Goal: Task Accomplishment & Management: Complete application form

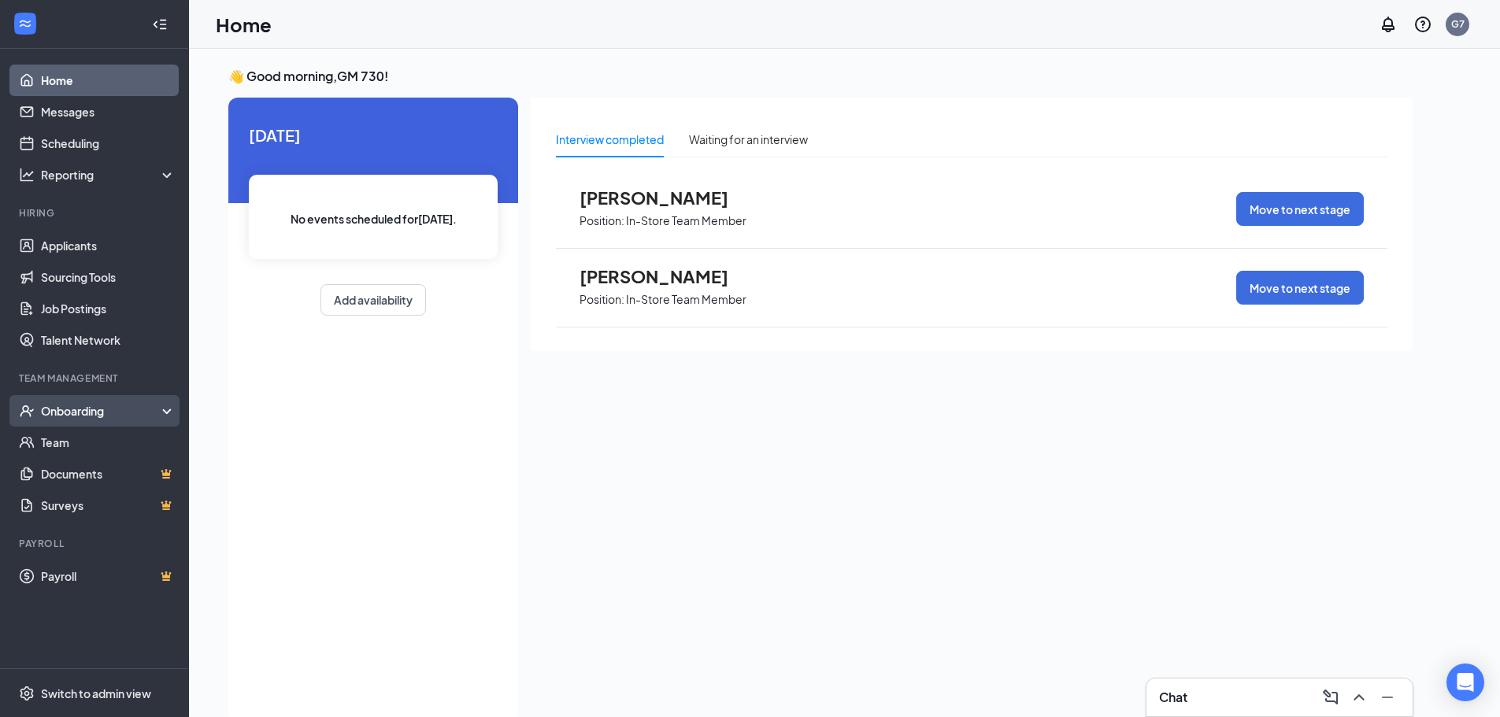
click at [87, 407] on div "Onboarding" at bounding box center [101, 411] width 121 height 16
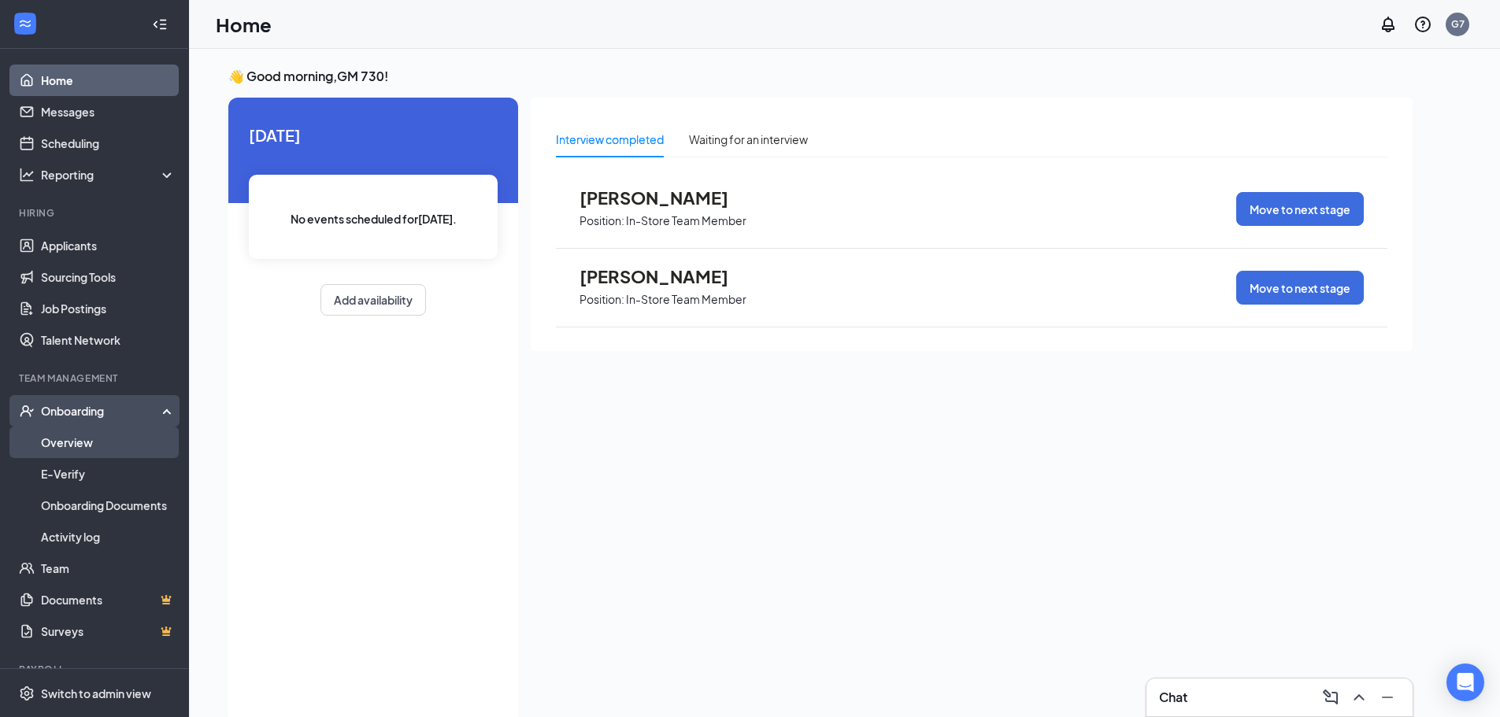
click at [99, 435] on link "Overview" at bounding box center [108, 442] width 135 height 31
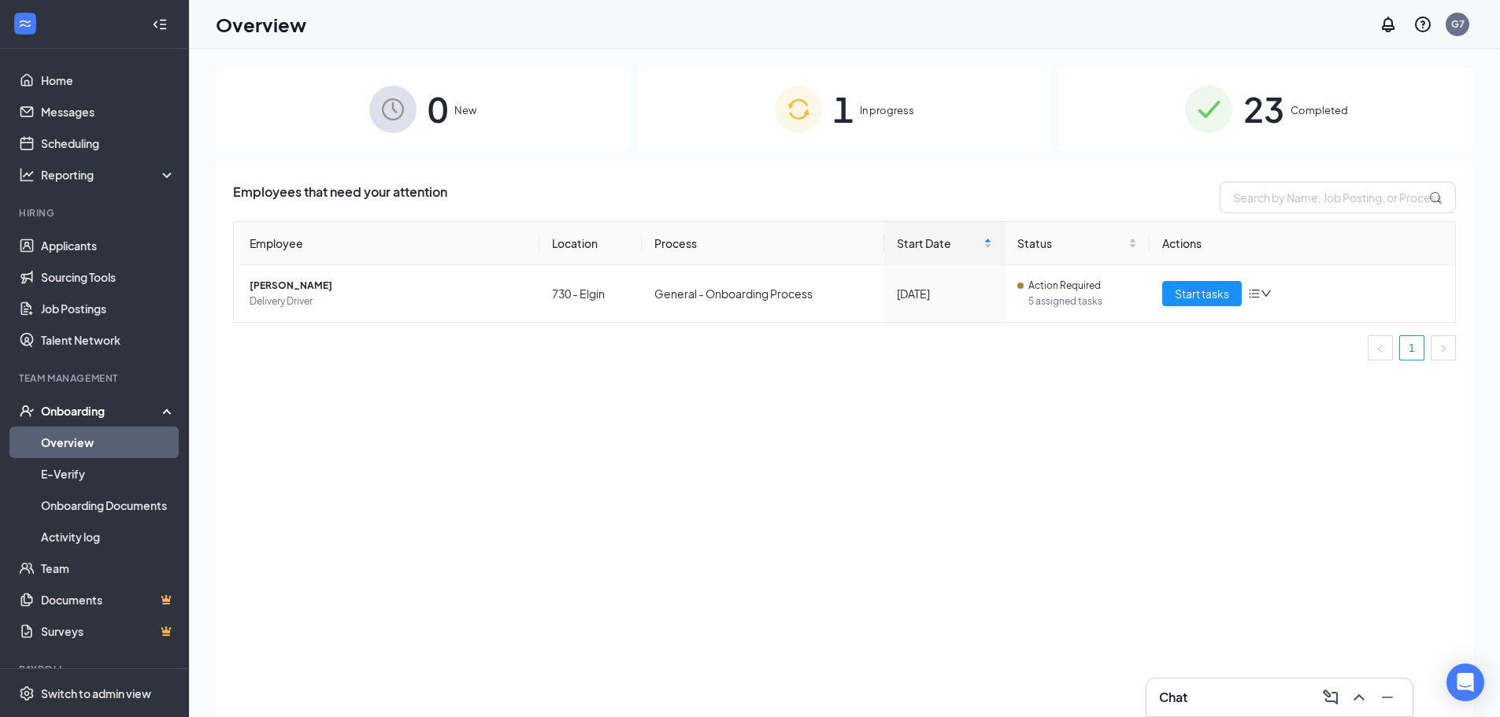
click at [720, 113] on div "1 In progress" at bounding box center [845, 109] width 414 height 83
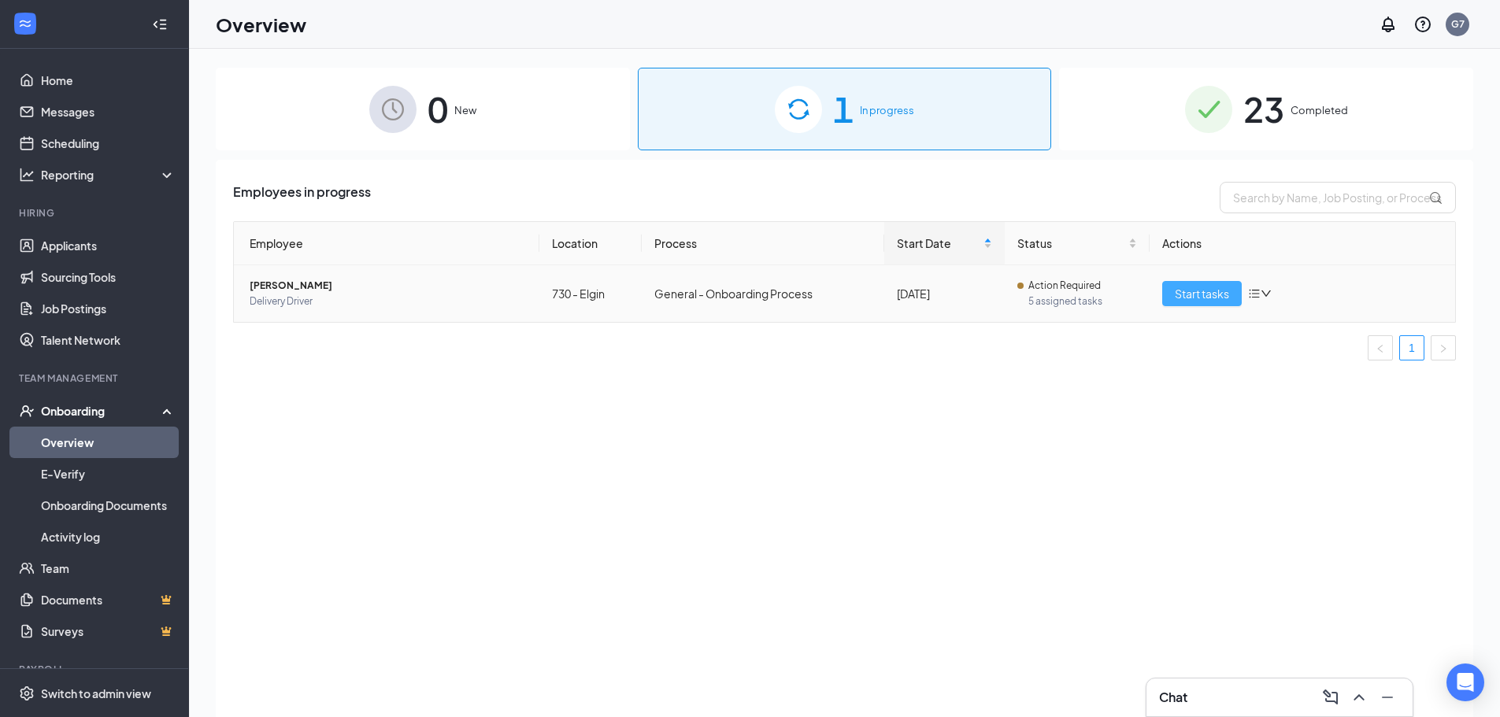
click at [1189, 296] on span "Start tasks" at bounding box center [1202, 293] width 54 height 17
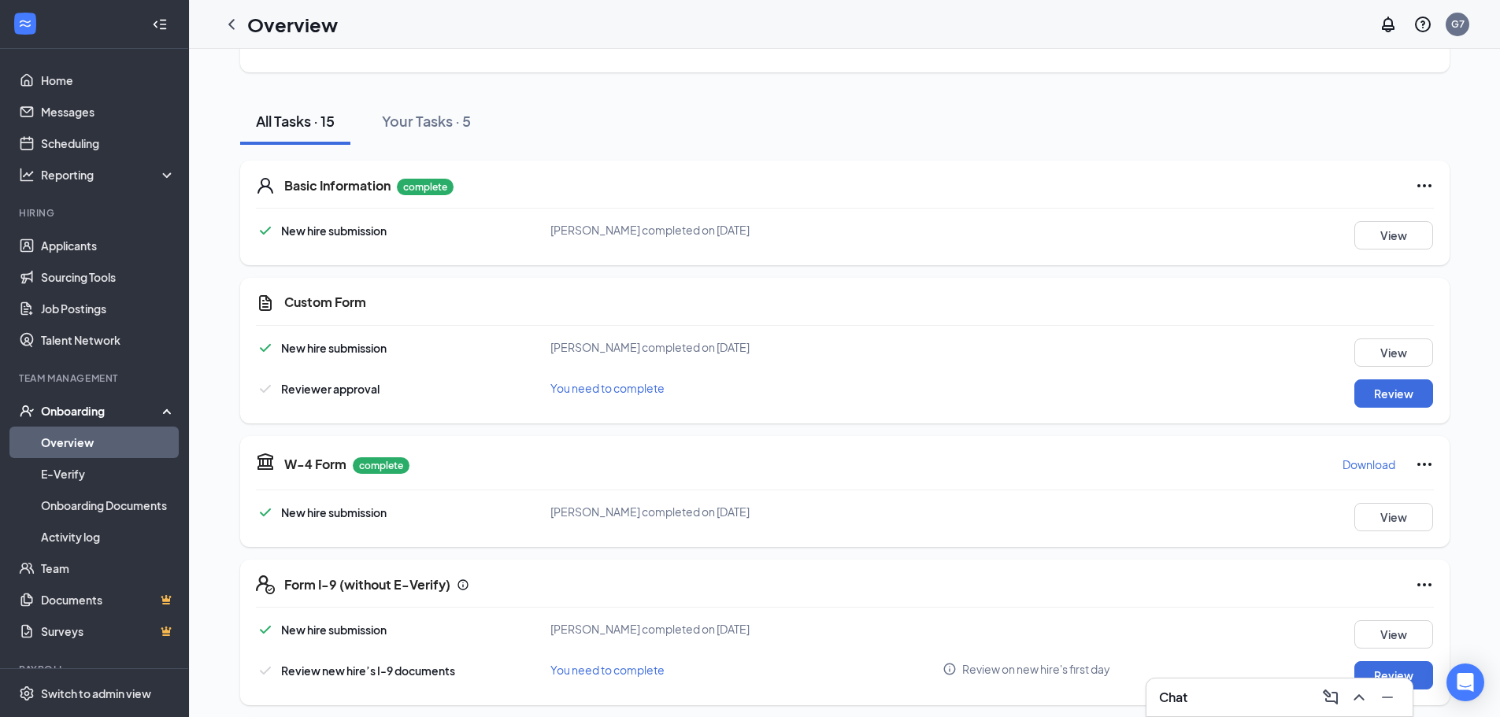
scroll to position [157, 0]
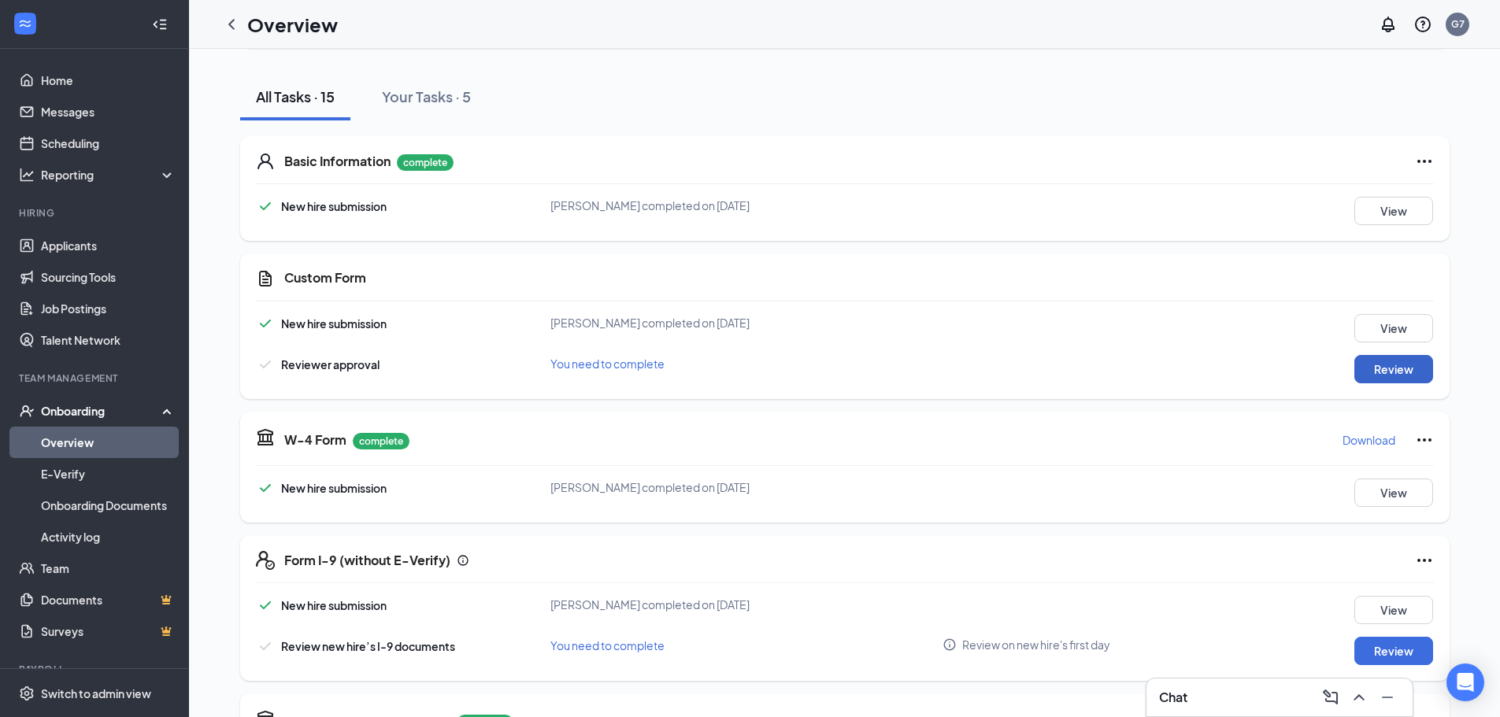
click at [1365, 364] on button "Review" at bounding box center [1393, 369] width 79 height 28
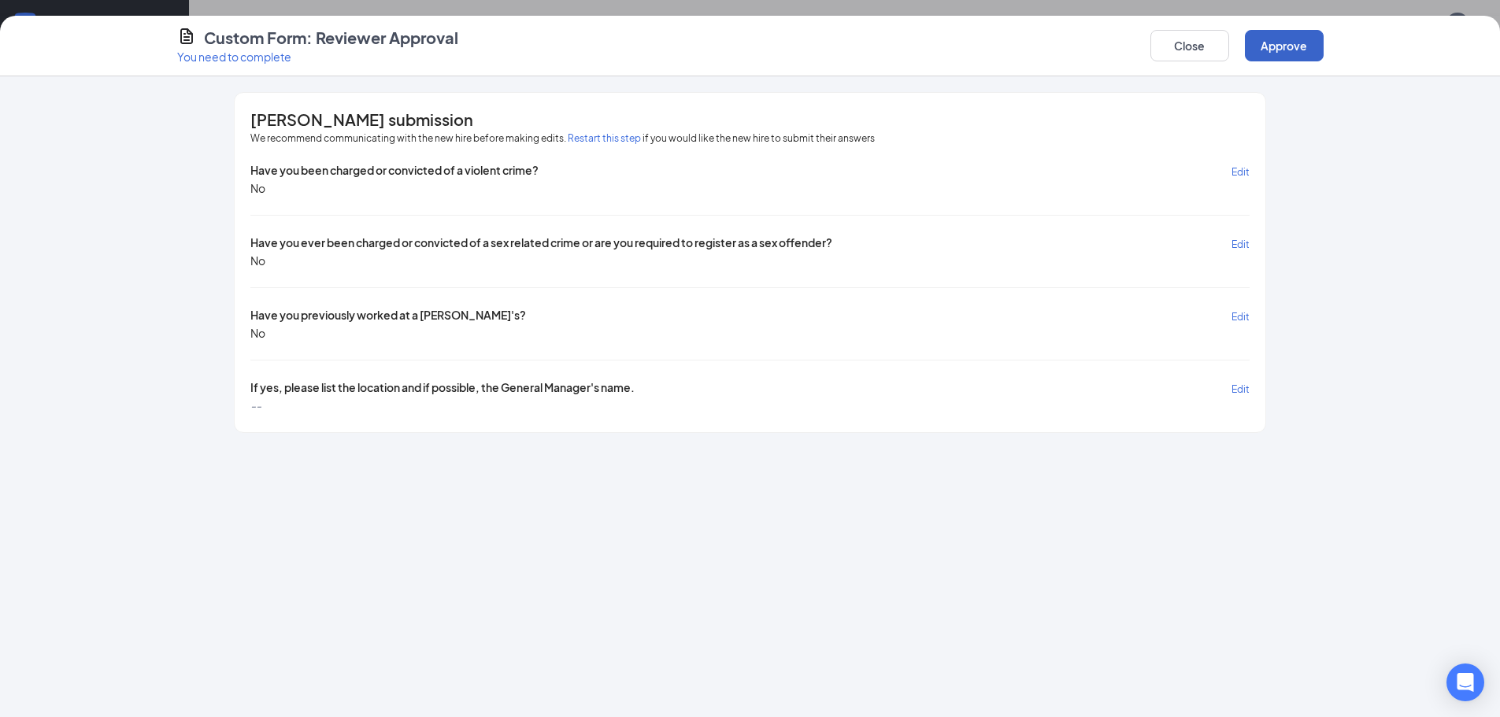
click at [1282, 41] on button "Approve" at bounding box center [1284, 45] width 79 height 31
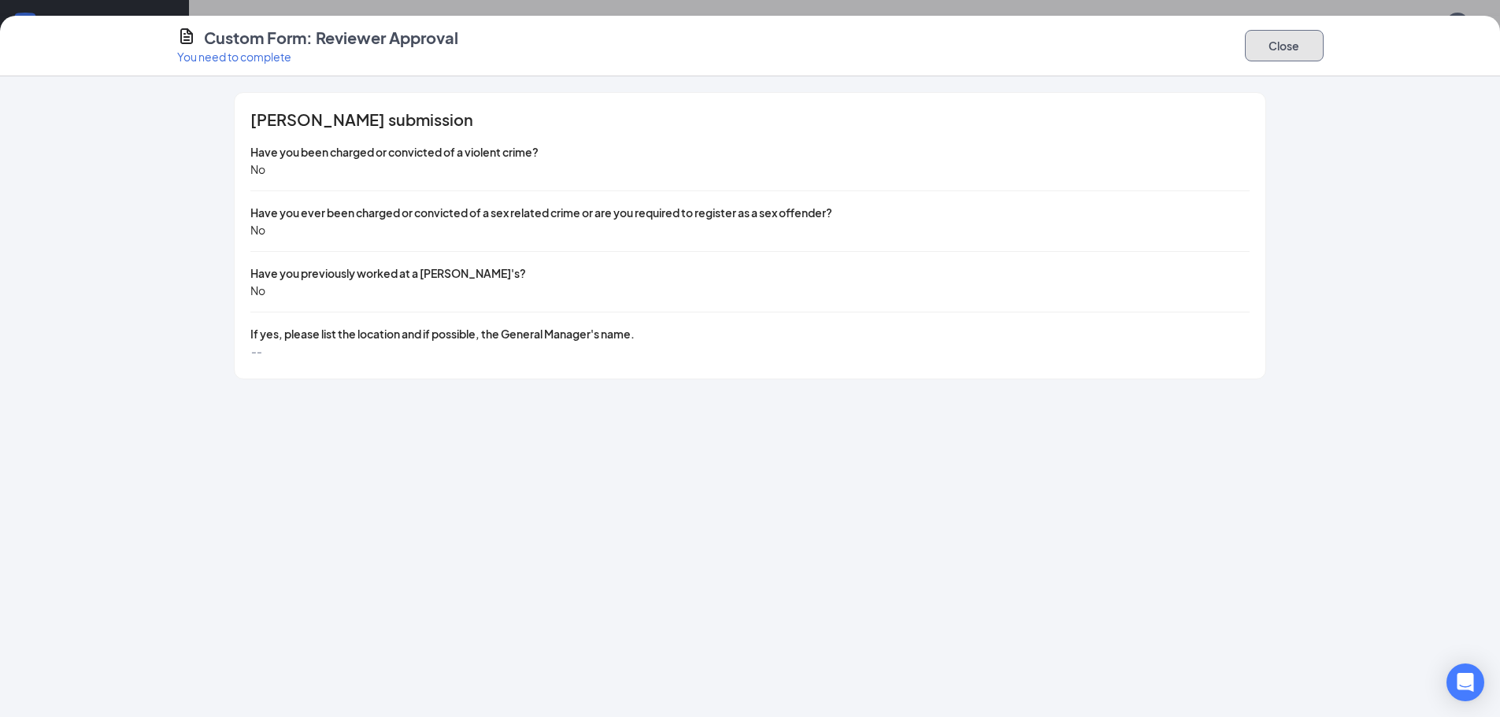
click at [1304, 40] on button "Close" at bounding box center [1284, 45] width 79 height 31
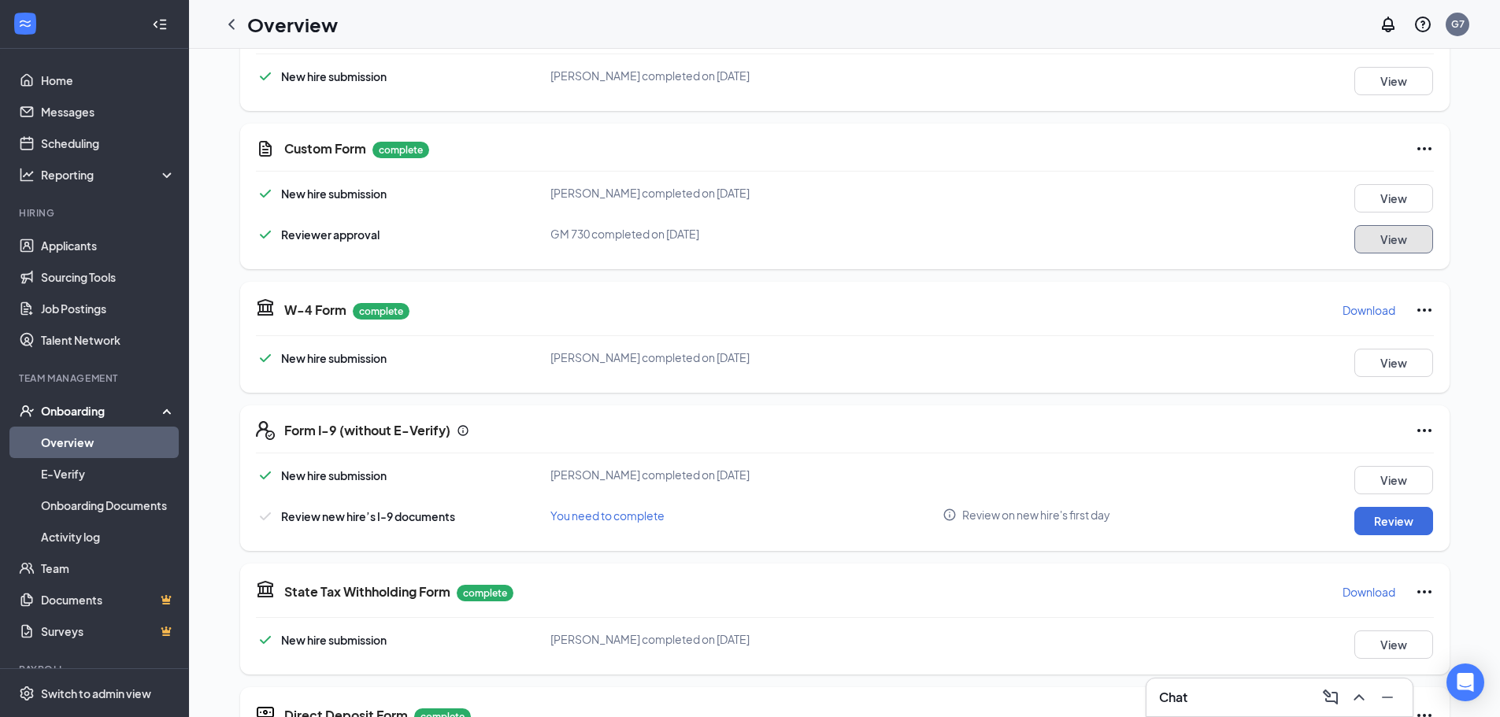
scroll to position [315, 0]
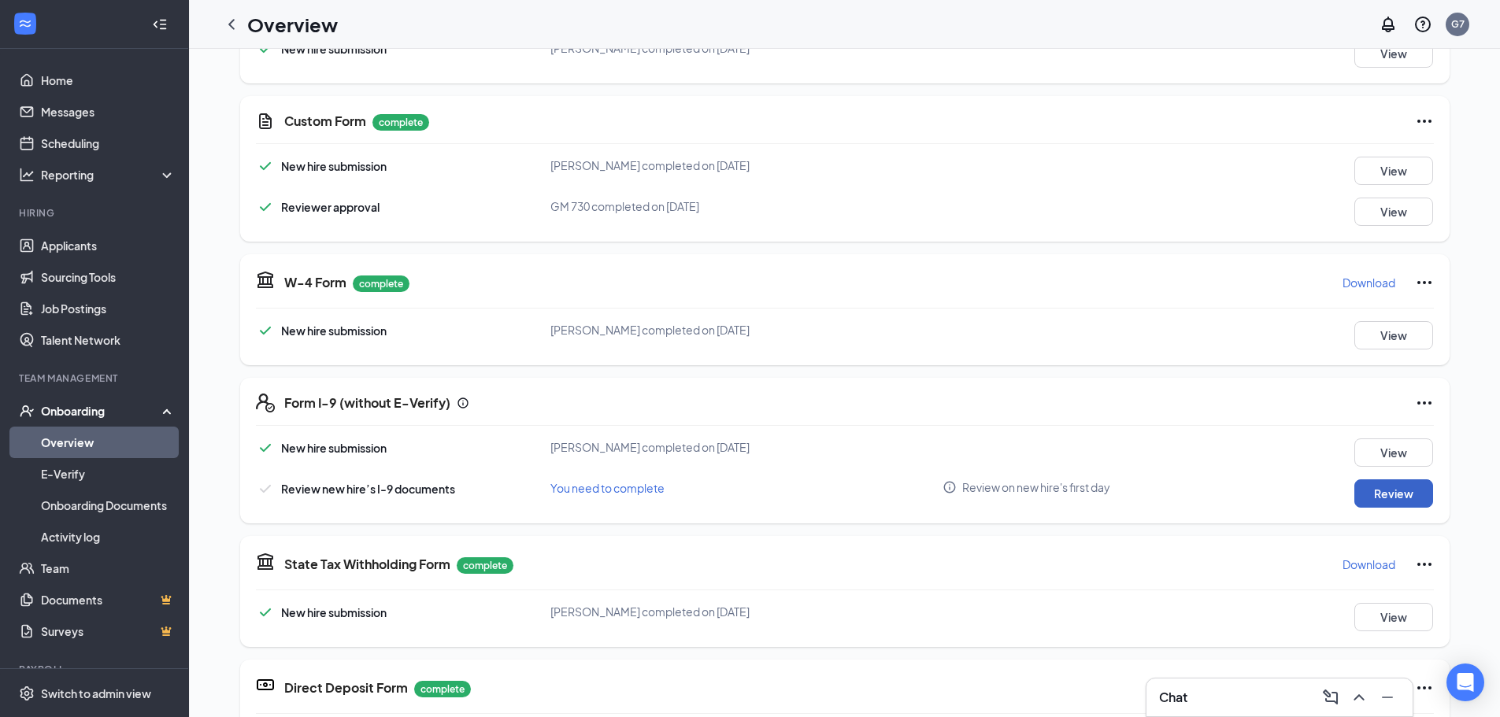
click at [1395, 498] on button "Review" at bounding box center [1393, 493] width 79 height 28
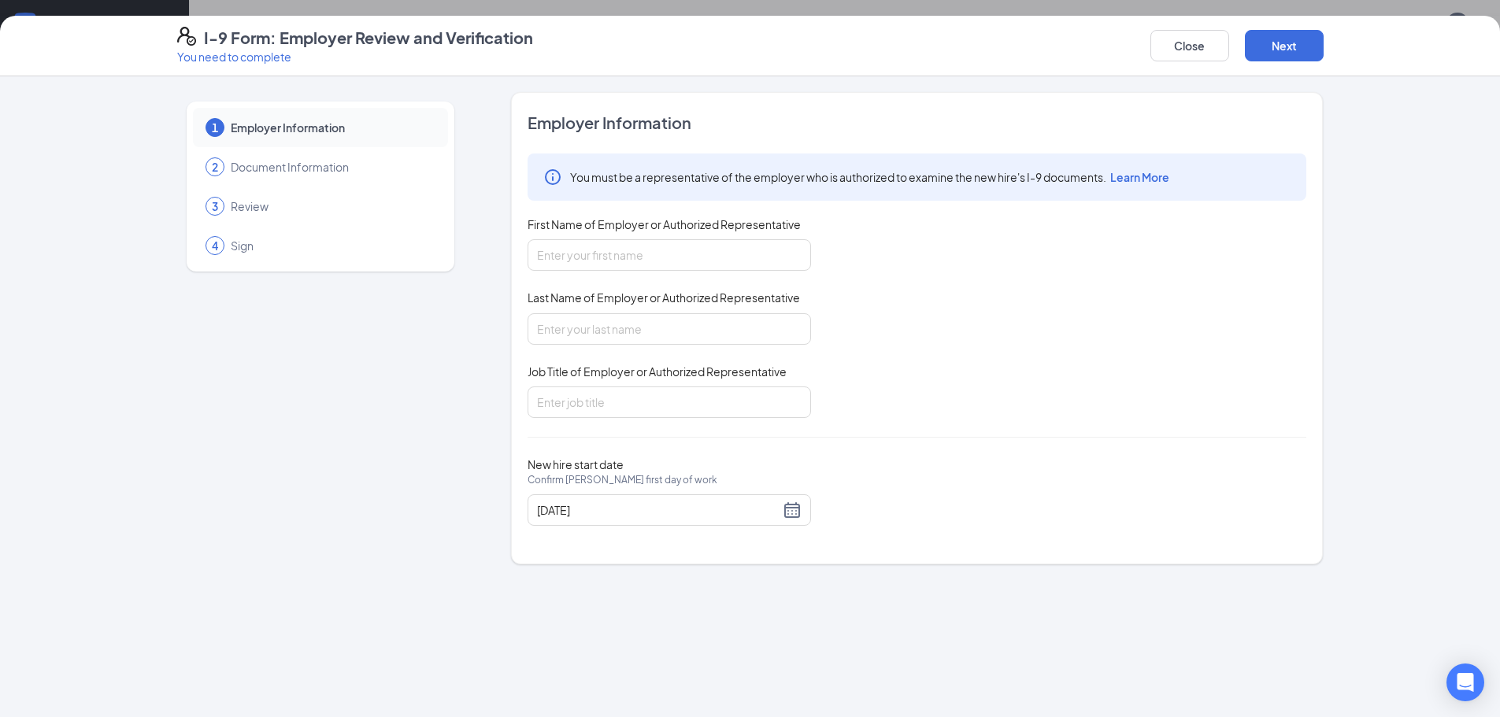
scroll to position [79, 0]
click at [675, 250] on input "First Name of Employer or Authorized Representative" at bounding box center [668, 254] width 283 height 31
type input "[PERSON_NAME]"
click at [668, 337] on input "Last Name of Employer or Authorized Representative" at bounding box center [668, 328] width 283 height 31
type input "Hoeffleur"
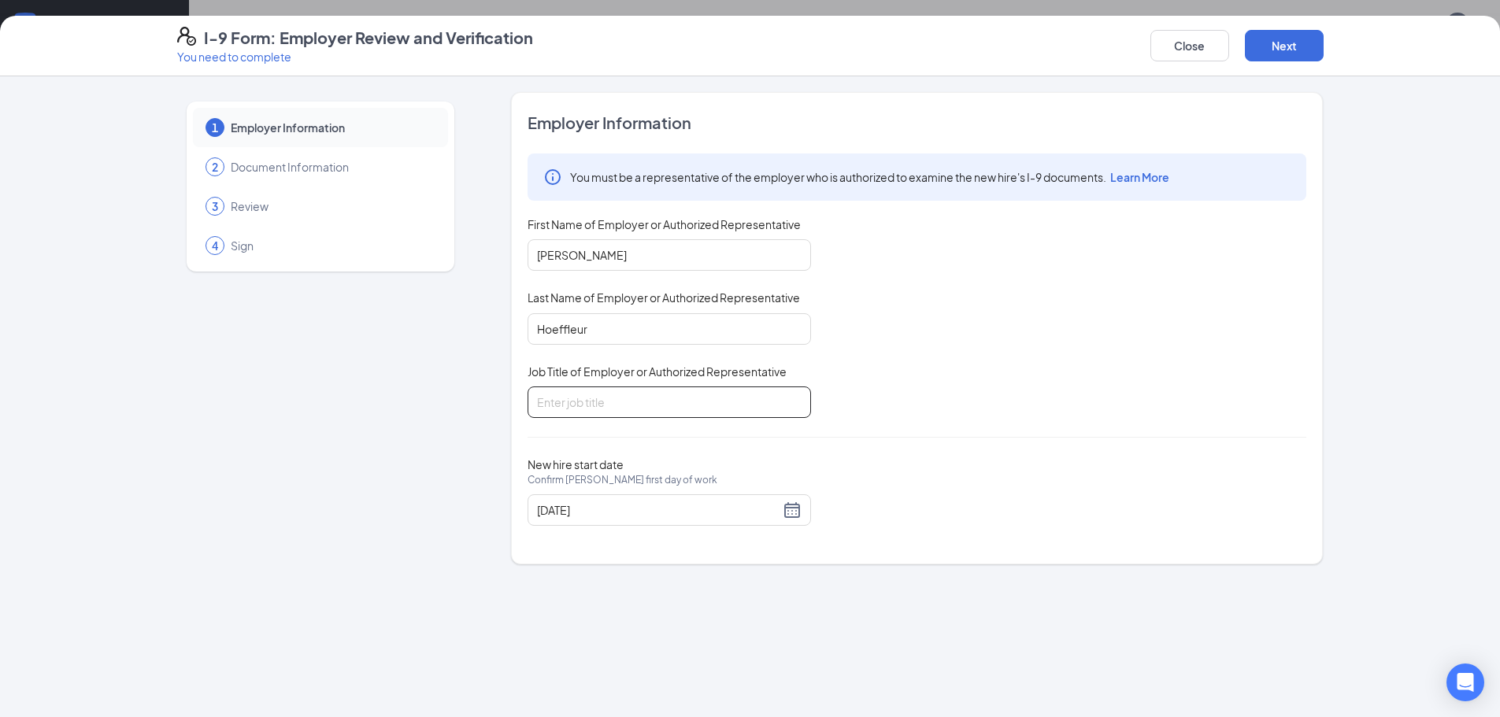
click at [642, 398] on input "Job Title of Employer or Authorized Representative" at bounding box center [668, 402] width 283 height 31
type input "General Manager"
click at [1313, 50] on button "Next" at bounding box center [1284, 45] width 79 height 31
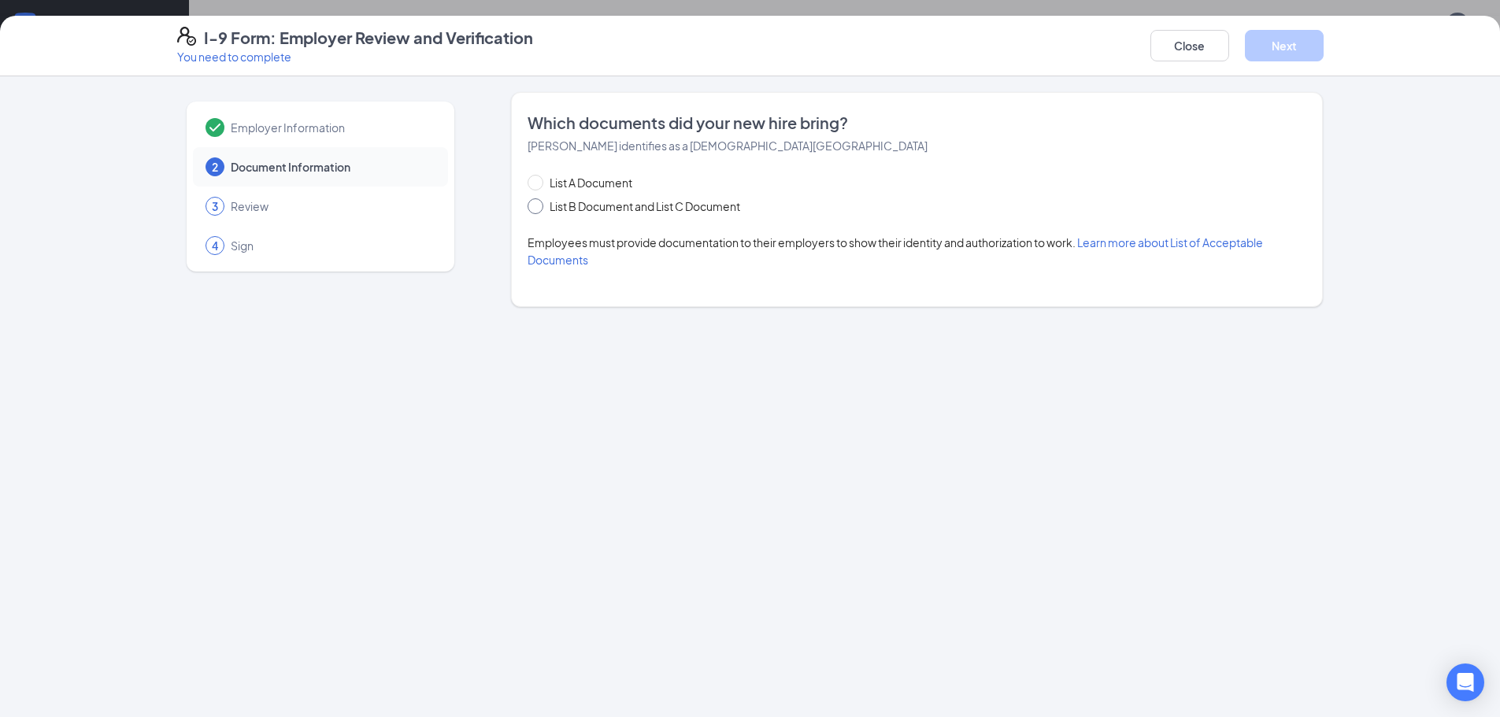
click at [541, 211] on span at bounding box center [535, 206] width 16 height 16
click at [538, 209] on input "List B Document and List C Document" at bounding box center [532, 203] width 11 height 11
radio input "true"
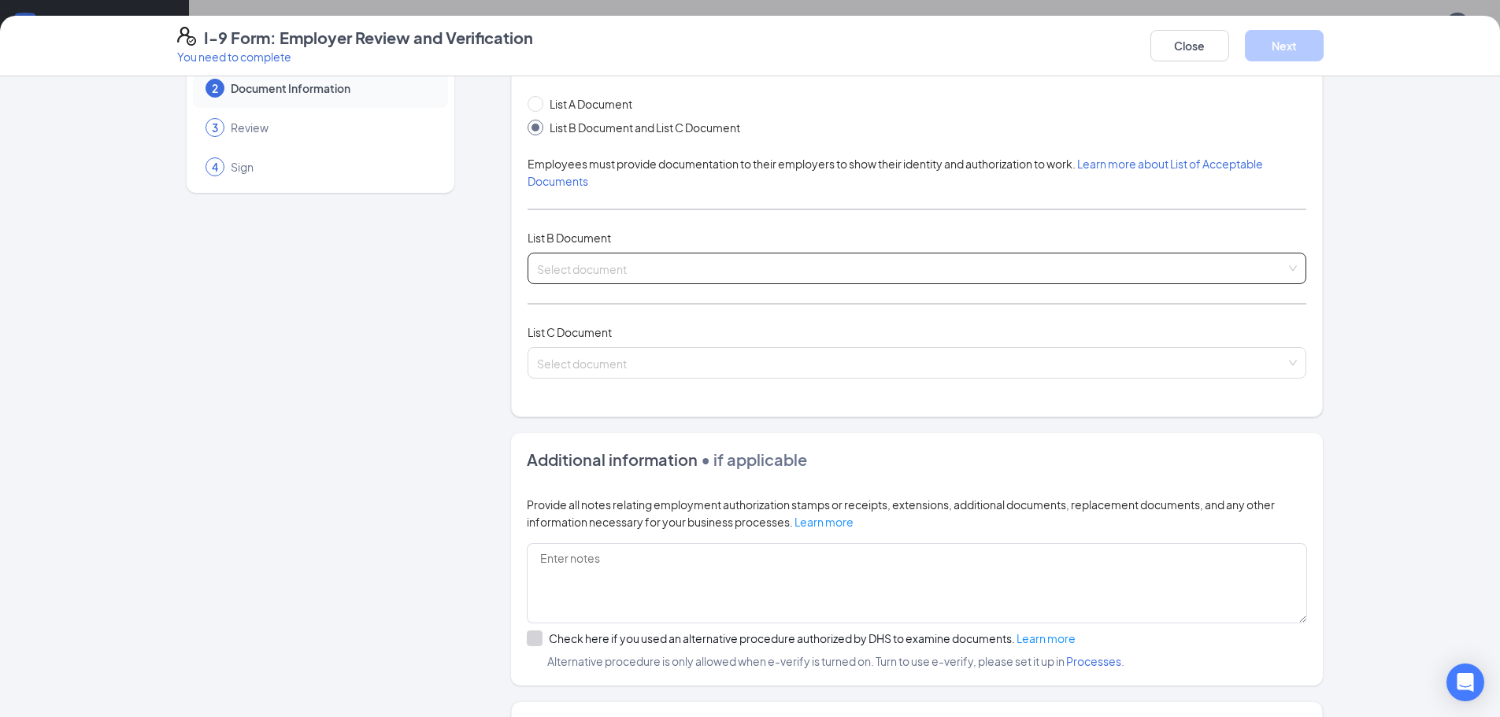
click at [617, 264] on input "search" at bounding box center [911, 265] width 749 height 24
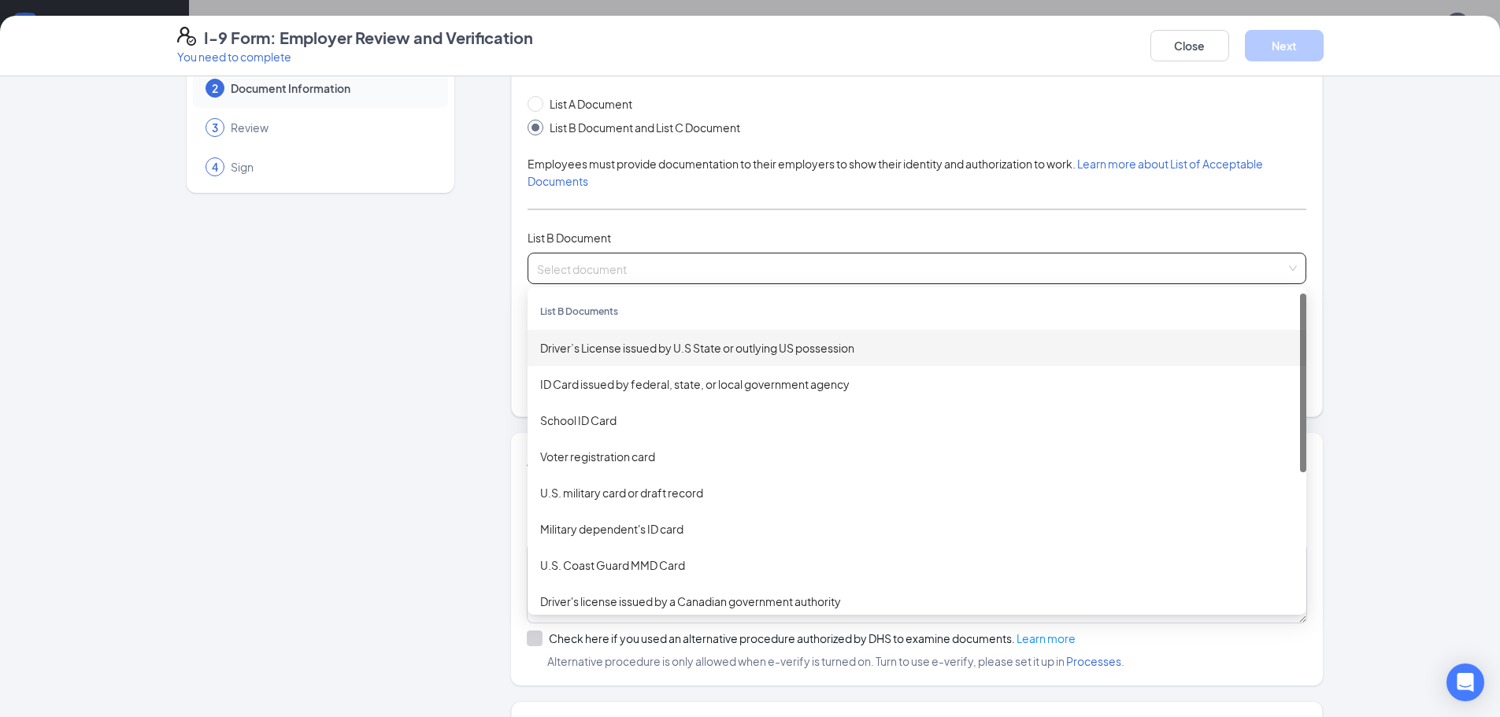
click at [619, 342] on div "Driver’s License issued by U.S State or outlying US possession" at bounding box center [916, 347] width 753 height 17
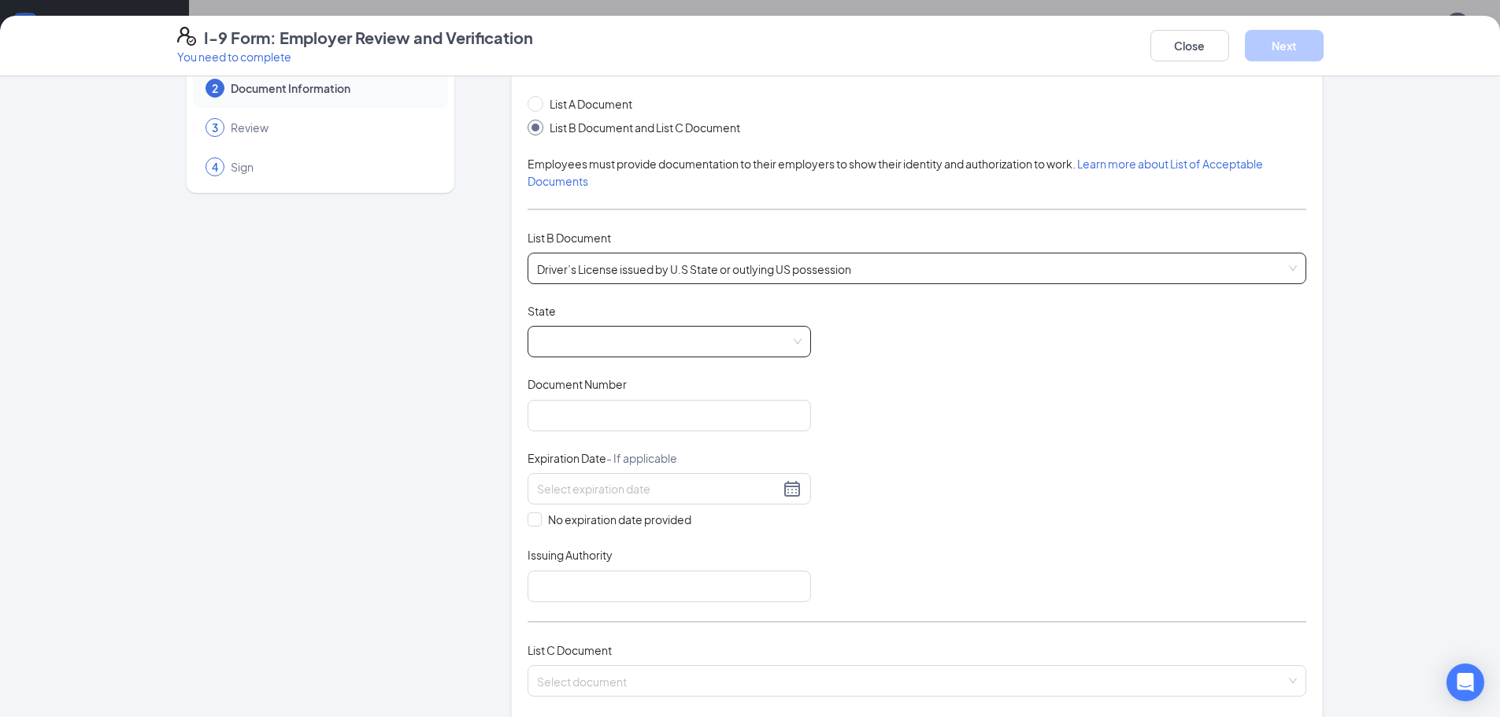
click at [610, 346] on span at bounding box center [669, 342] width 265 height 30
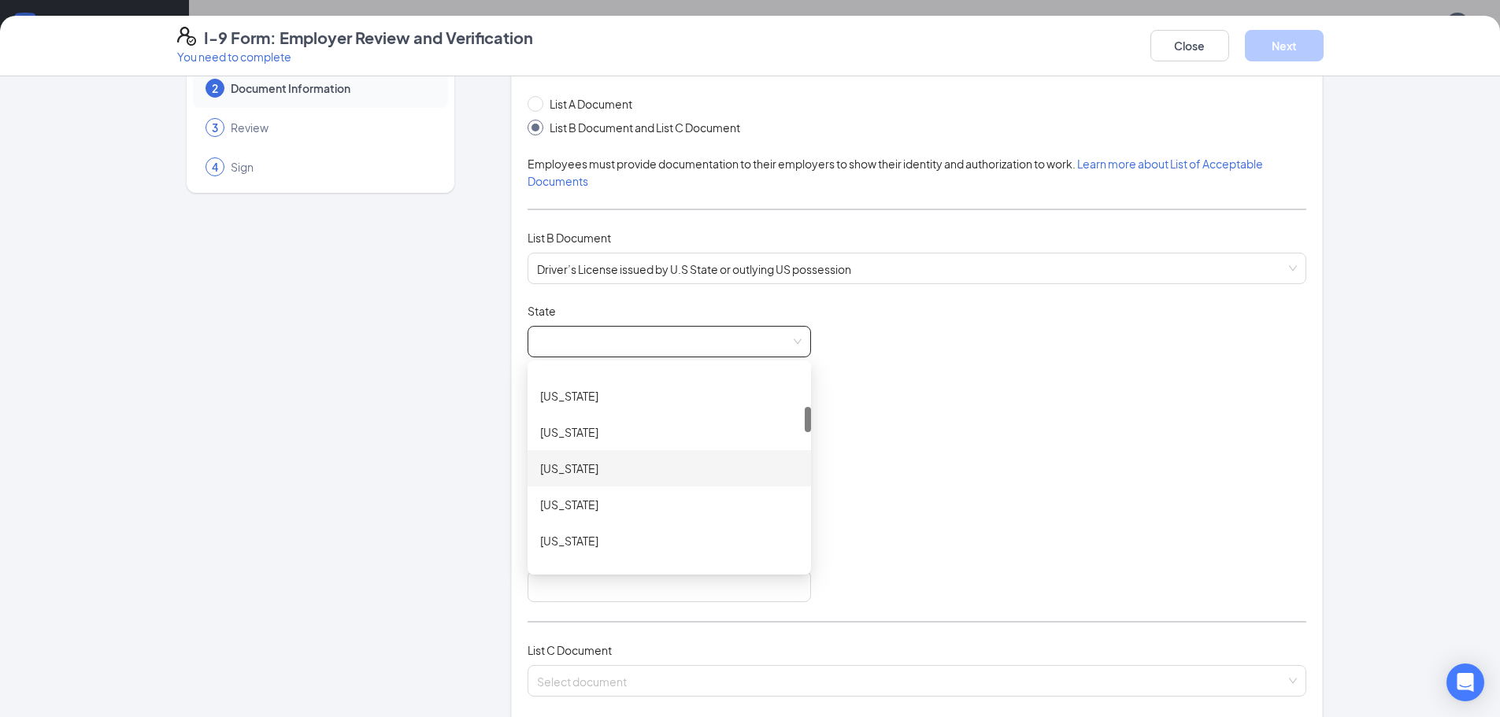
scroll to position [394, 0]
click at [562, 535] on div "[US_STATE]" at bounding box center [669, 534] width 258 height 17
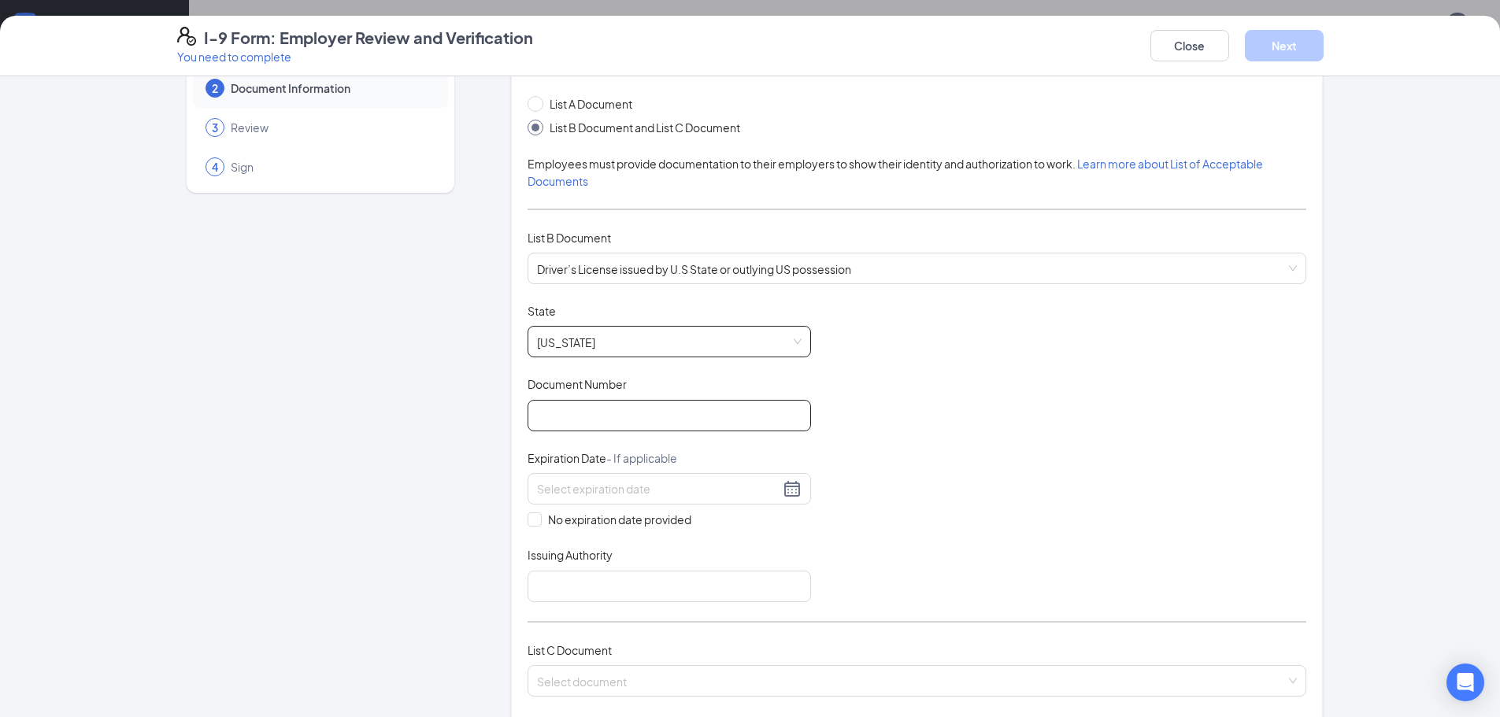
click at [587, 405] on input "Document Number" at bounding box center [668, 415] width 283 height 31
click at [541, 394] on div "Document Number" at bounding box center [668, 387] width 283 height 23
click at [585, 422] on input "Document Number" at bounding box center [668, 415] width 283 height 31
type input "G52000007151"
click at [786, 484] on div at bounding box center [669, 488] width 265 height 19
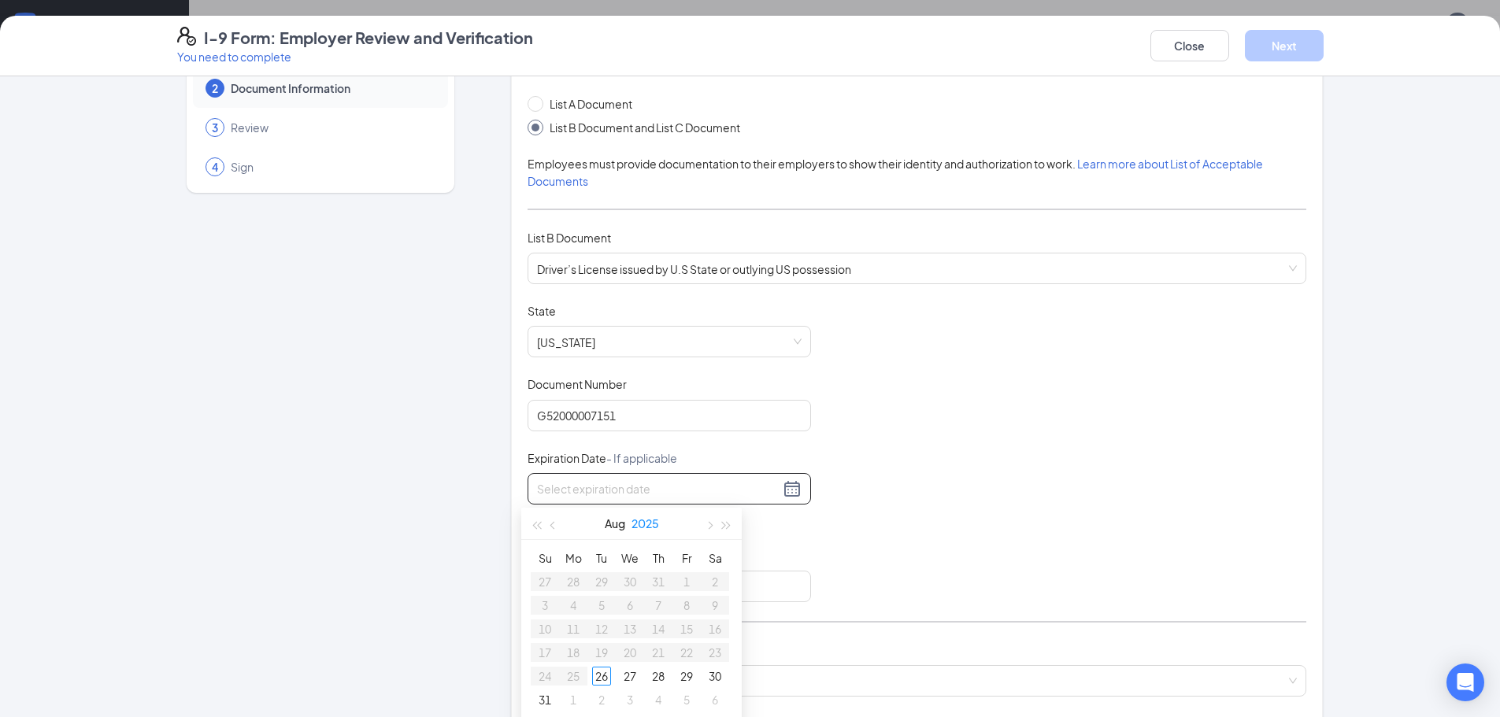
click at [647, 524] on button "2025" at bounding box center [645, 523] width 28 height 31
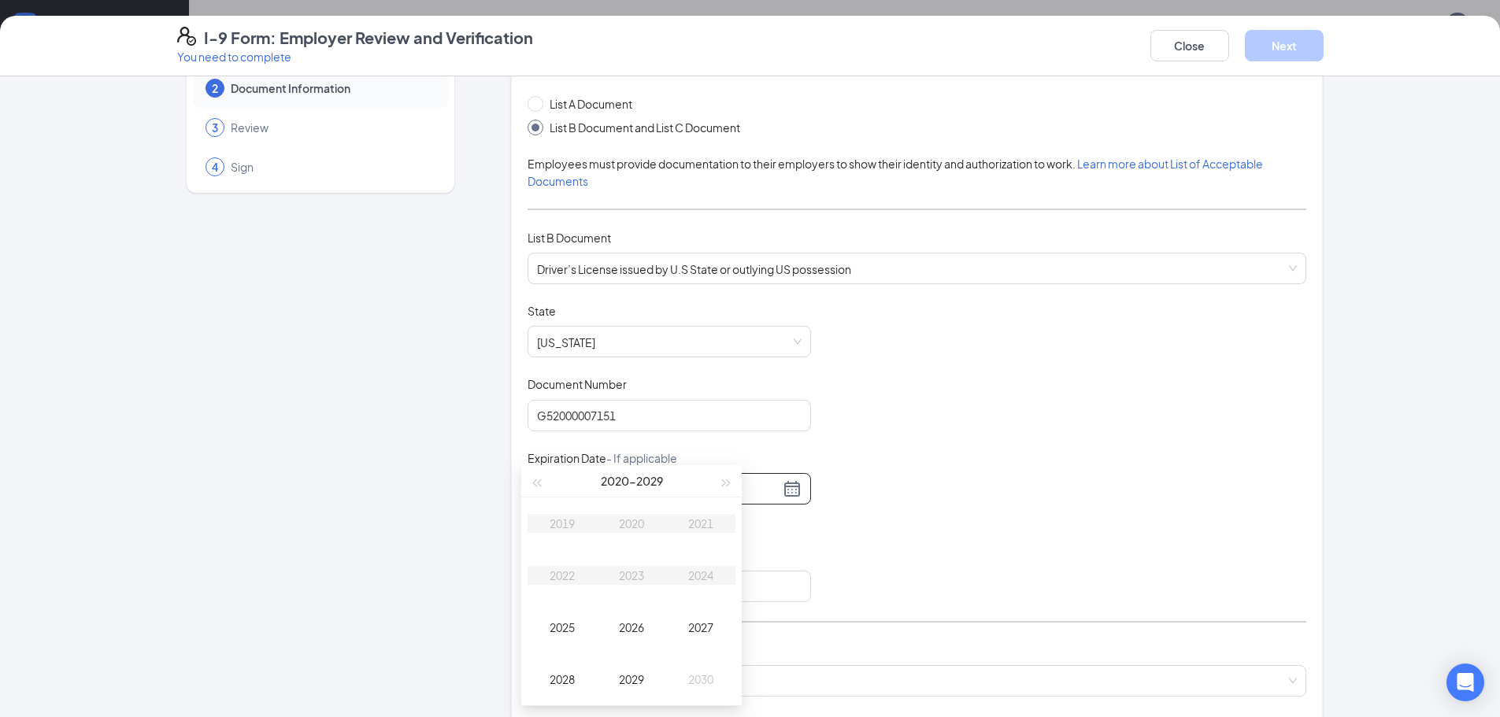
type input "[DATE]"
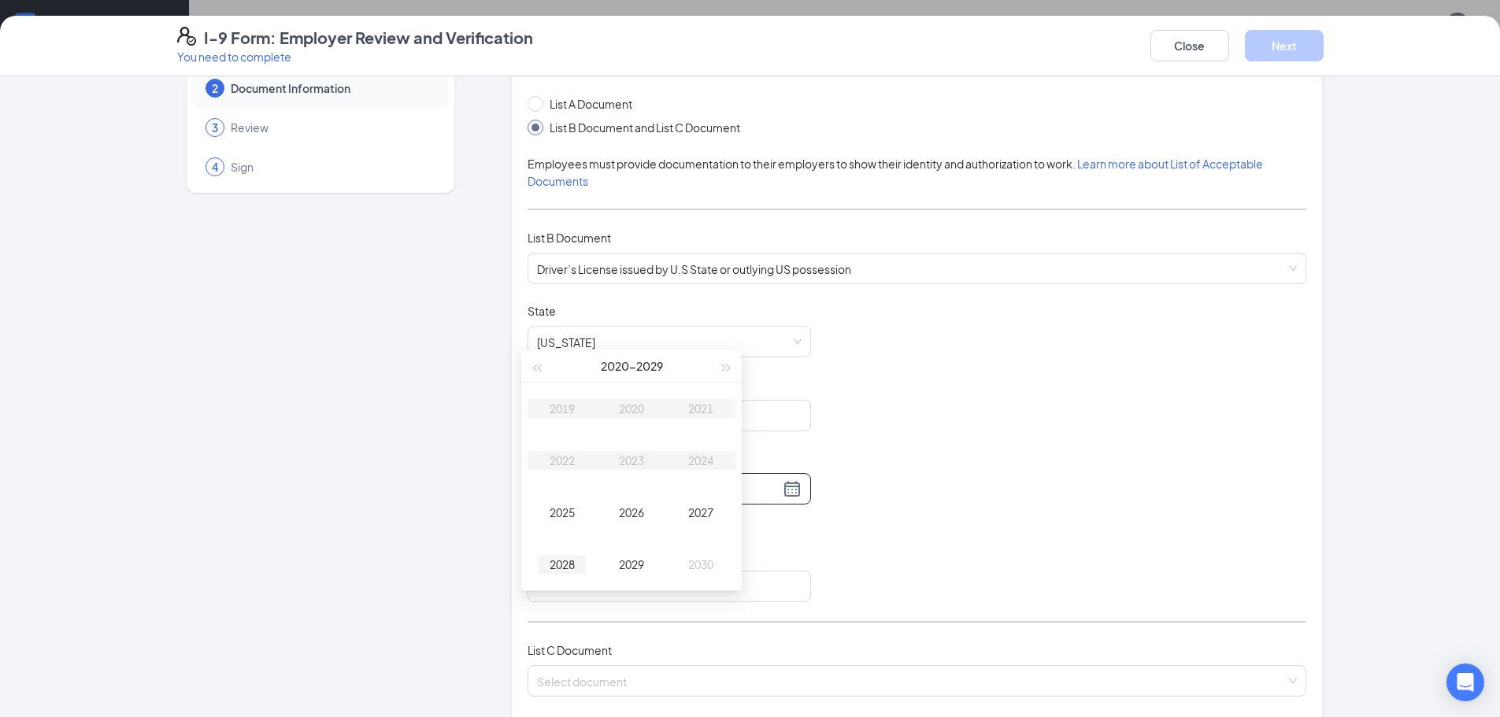
type input "[DATE]"
click at [575, 564] on div "2028" at bounding box center [561, 564] width 47 height 19
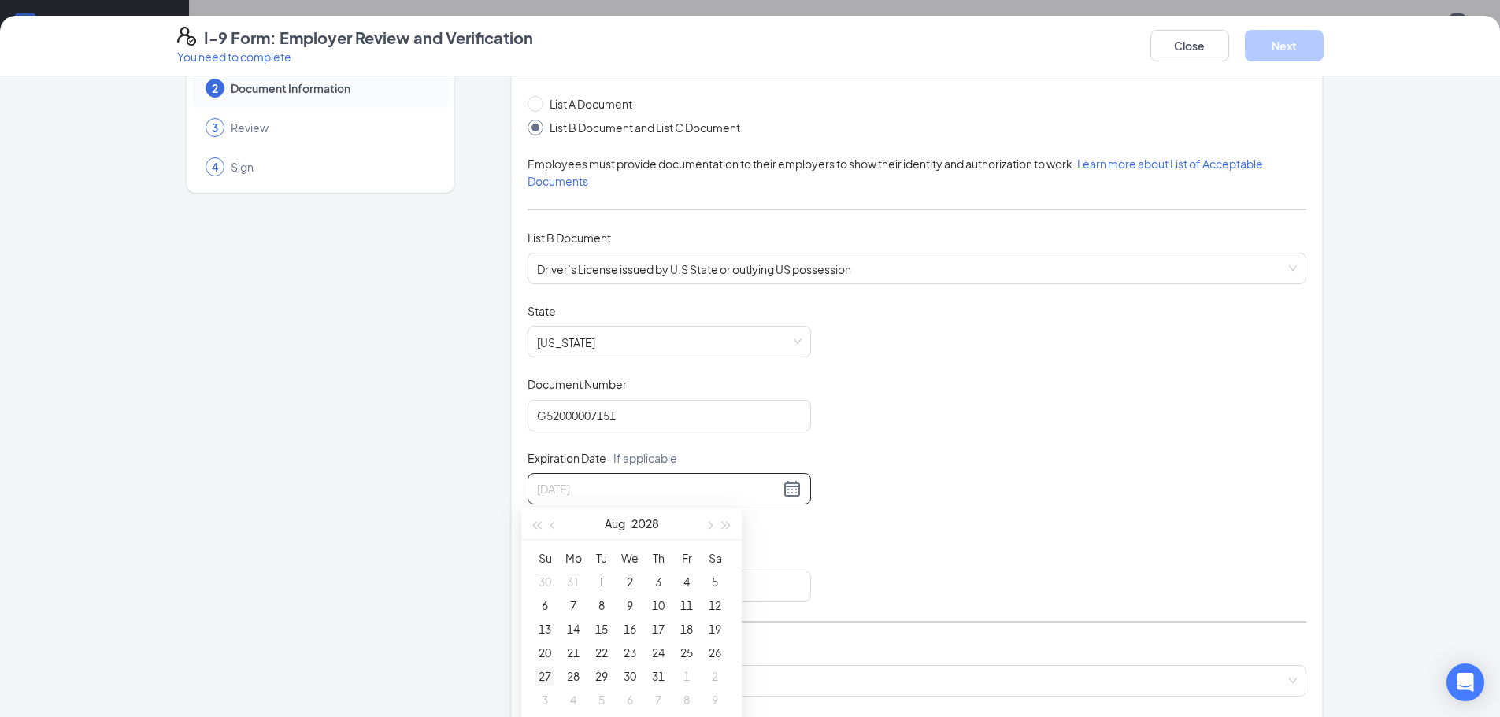
type input "[DATE]"
click at [549, 677] on div "27" at bounding box center [544, 676] width 19 height 19
click at [600, 586] on input "Issuing Authority" at bounding box center [668, 586] width 283 height 31
type input "IL"
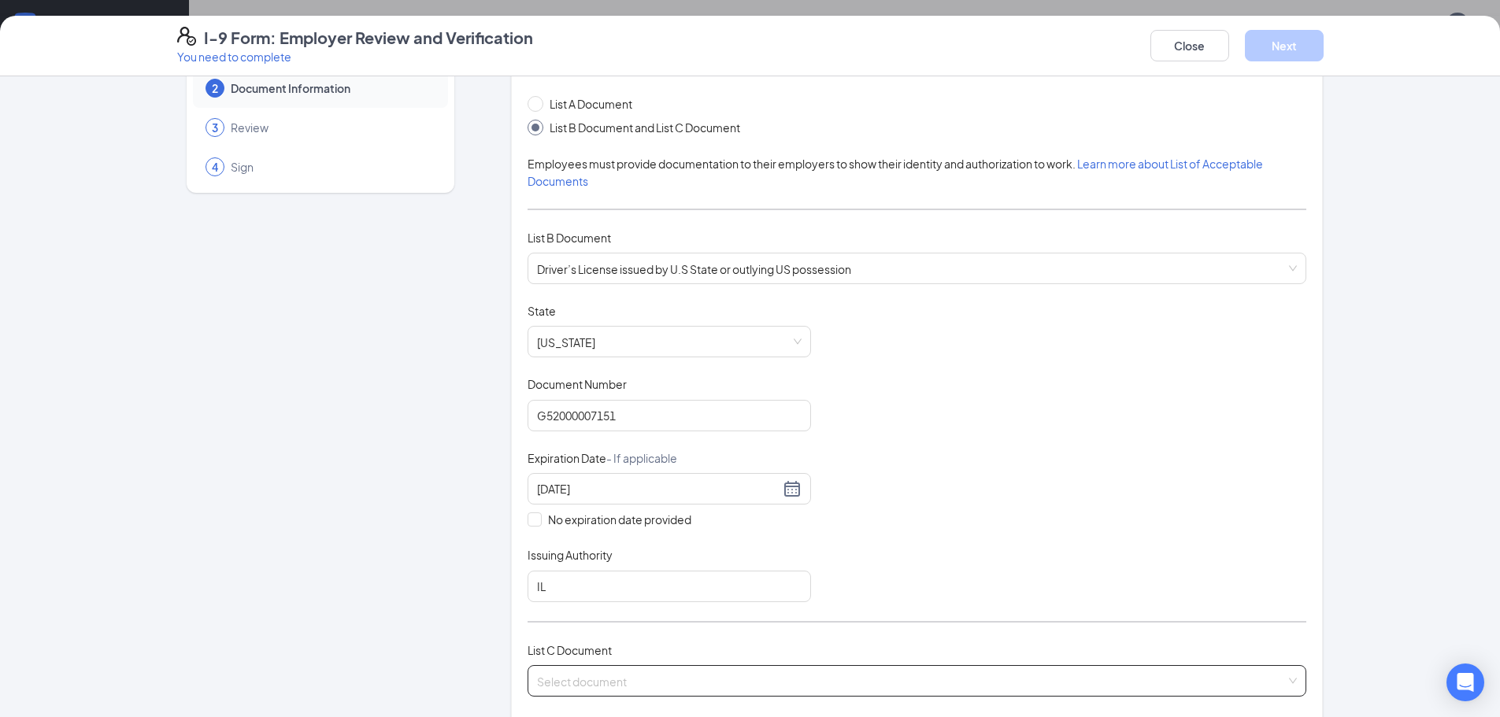
click at [643, 674] on input "search" at bounding box center [911, 678] width 749 height 24
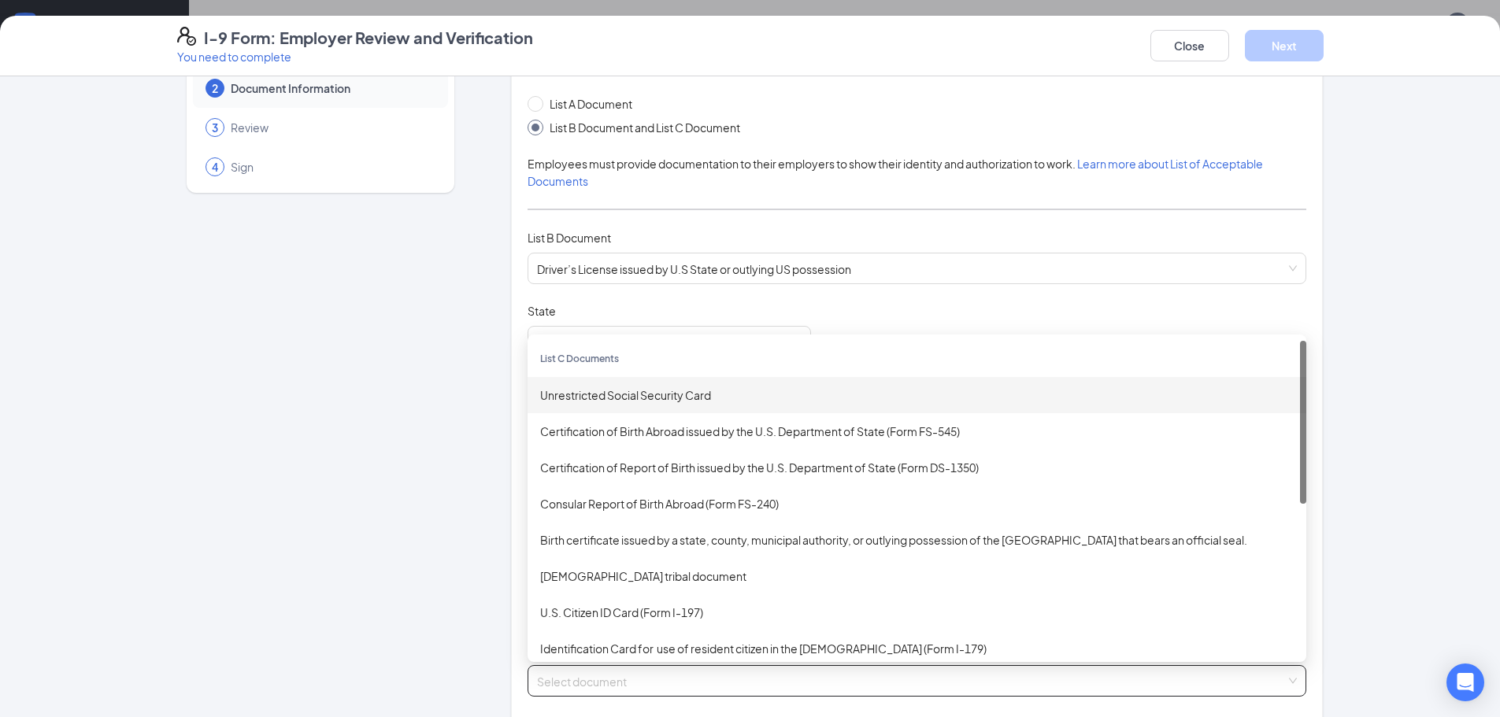
click at [602, 393] on div "Unrestricted Social Security Card" at bounding box center [916, 395] width 753 height 17
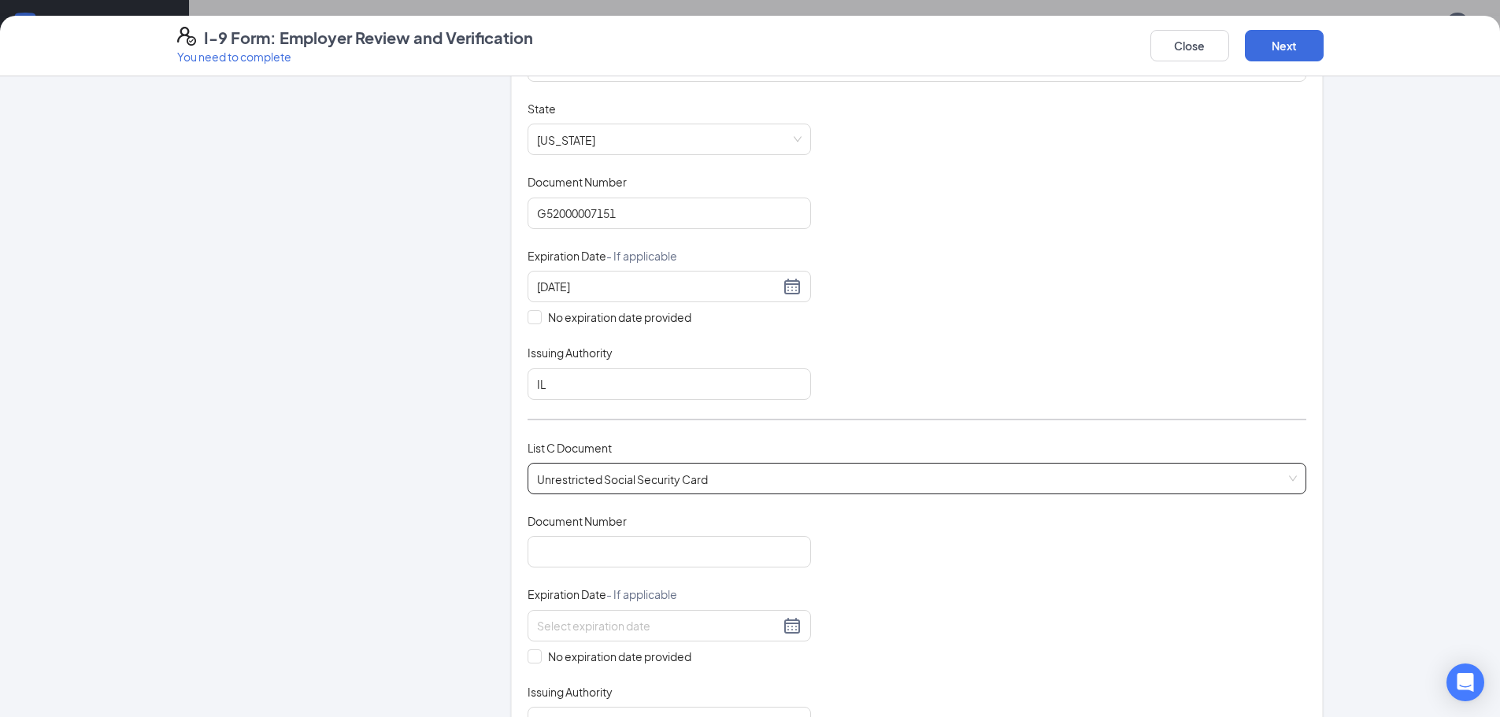
scroll to position [315, 0]
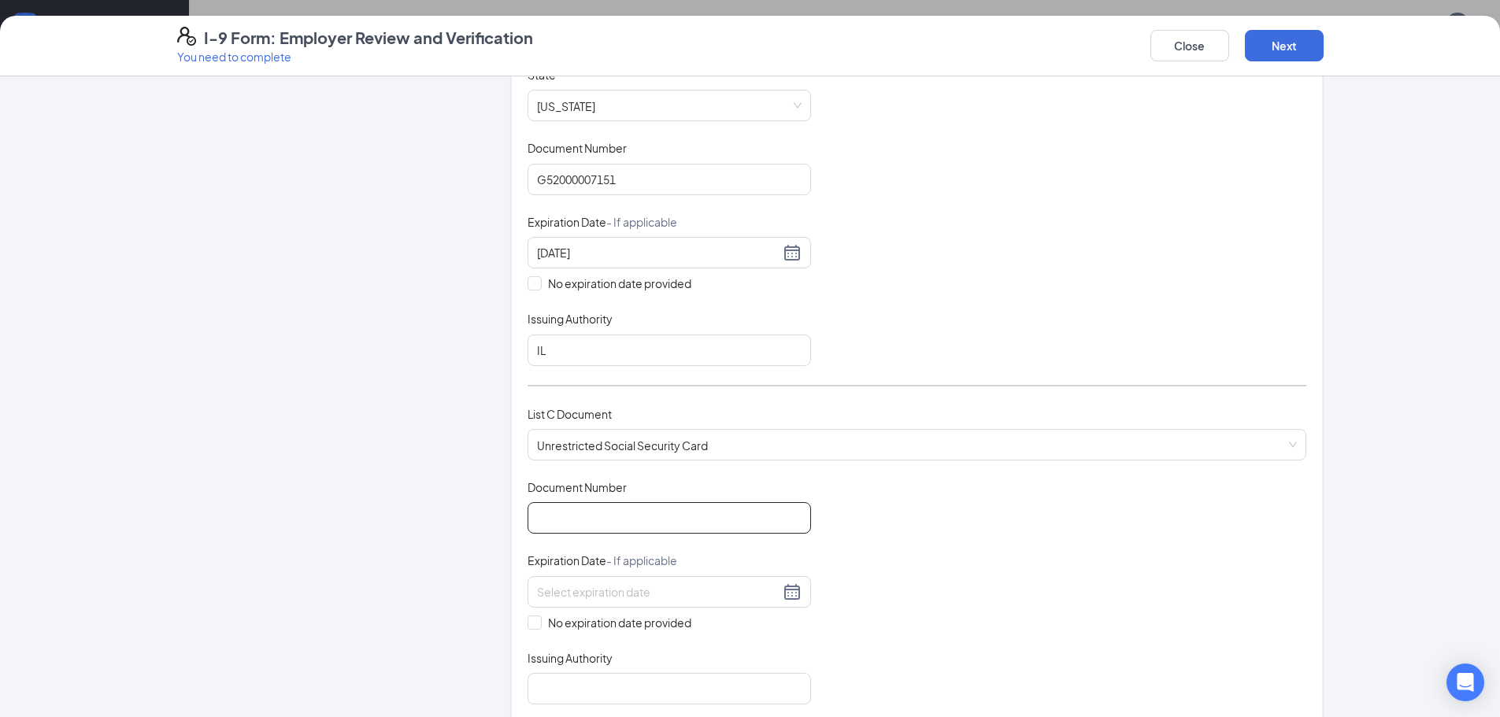
click at [604, 514] on input "Document Number" at bounding box center [668, 517] width 283 height 31
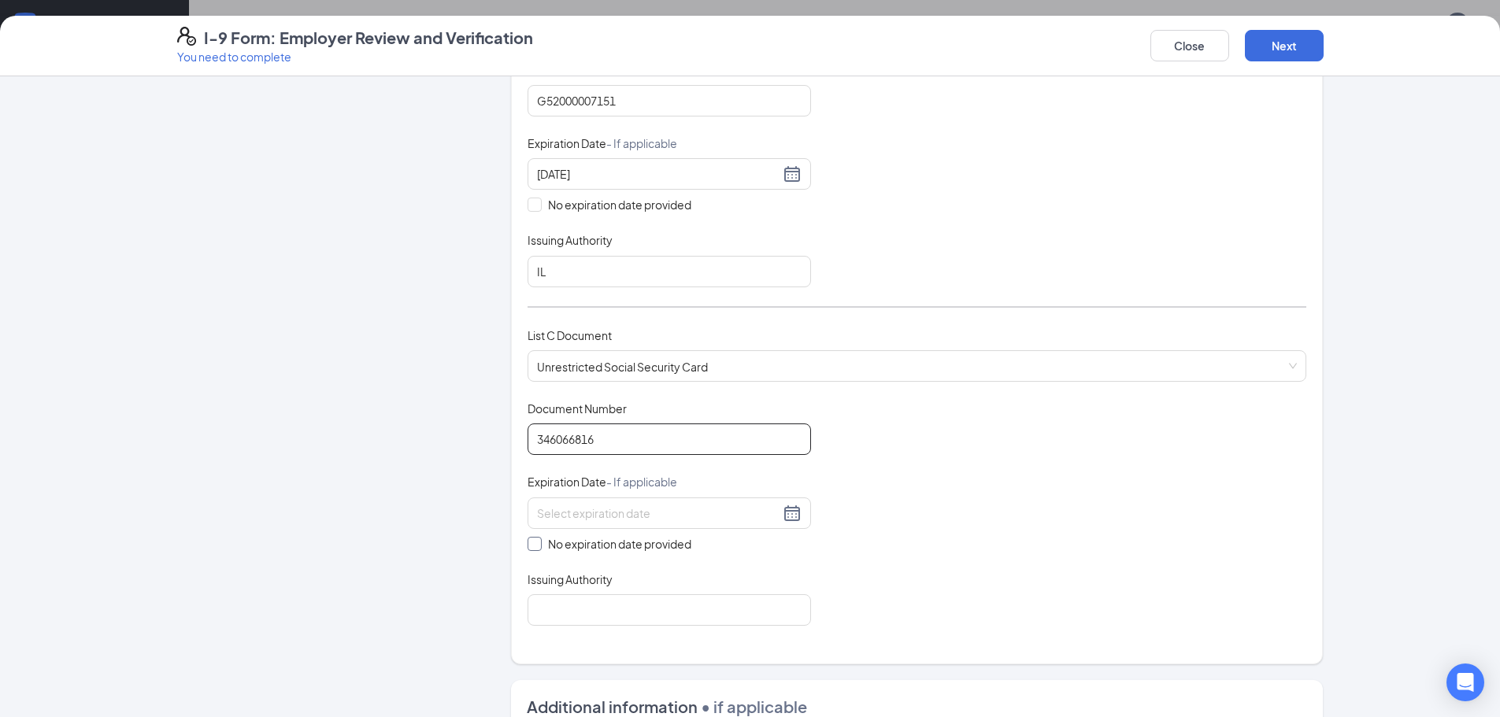
type input "346066816"
click at [534, 547] on span at bounding box center [534, 544] width 14 height 14
click at [534, 547] on input "No expiration date provided" at bounding box center [532, 542] width 11 height 11
checkbox input "true"
click at [583, 625] on input "Issuing Authority" at bounding box center [668, 613] width 283 height 31
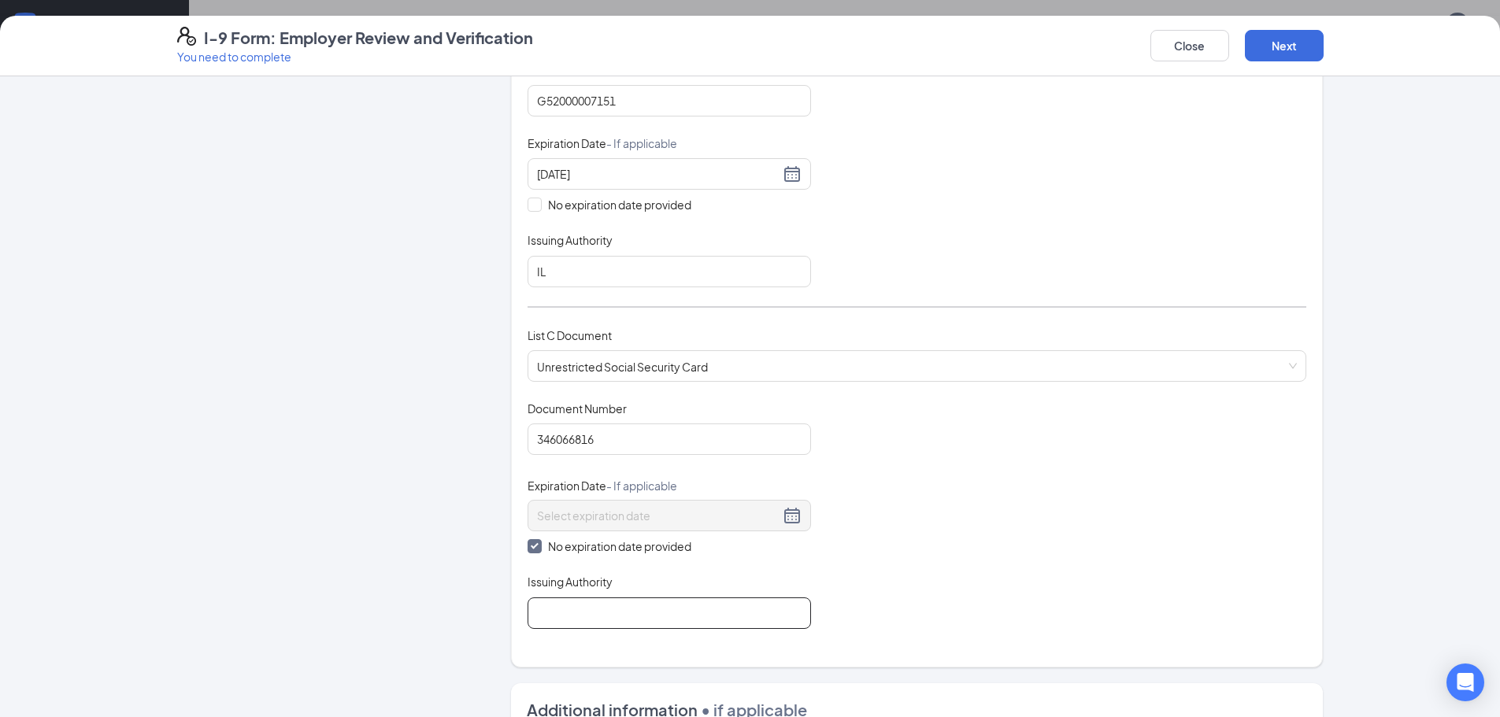
type input "social security"
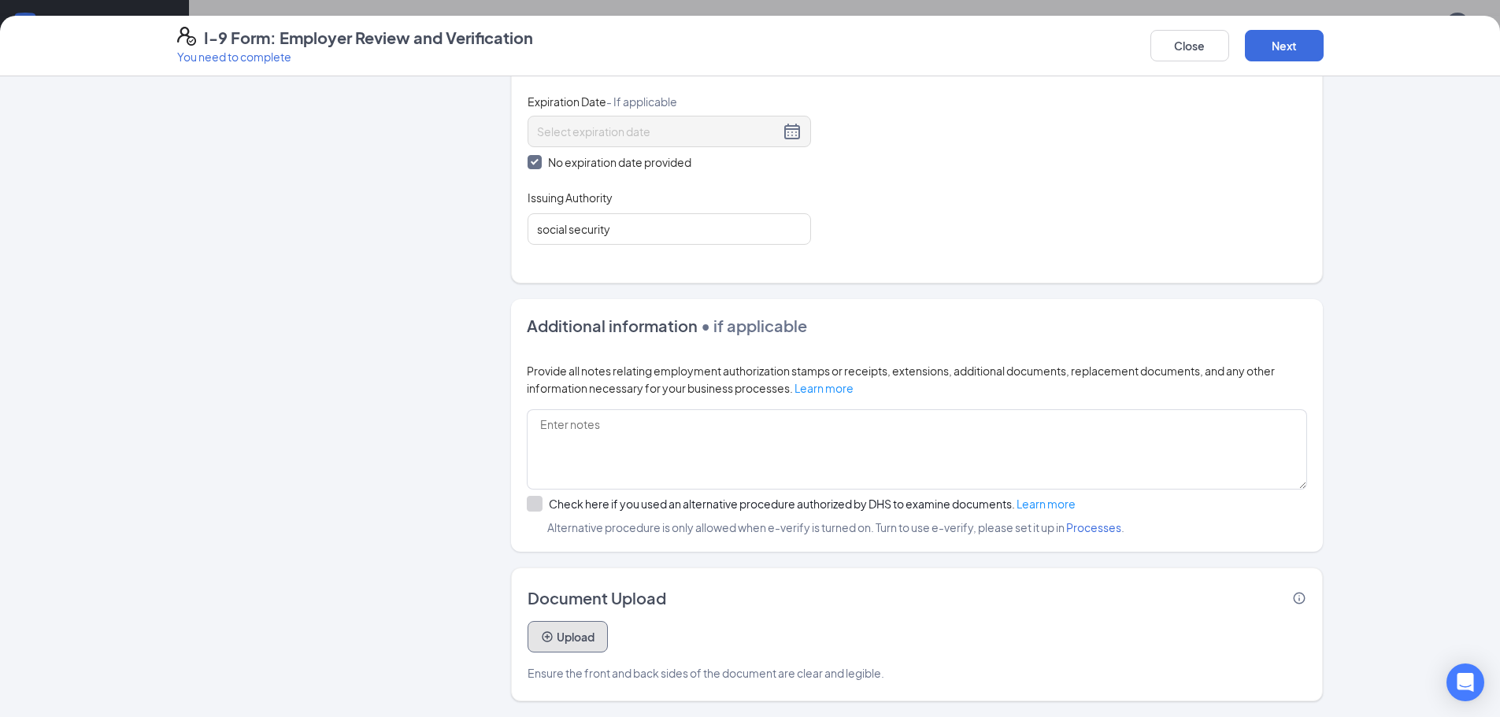
click at [577, 635] on button "Upload" at bounding box center [567, 636] width 80 height 31
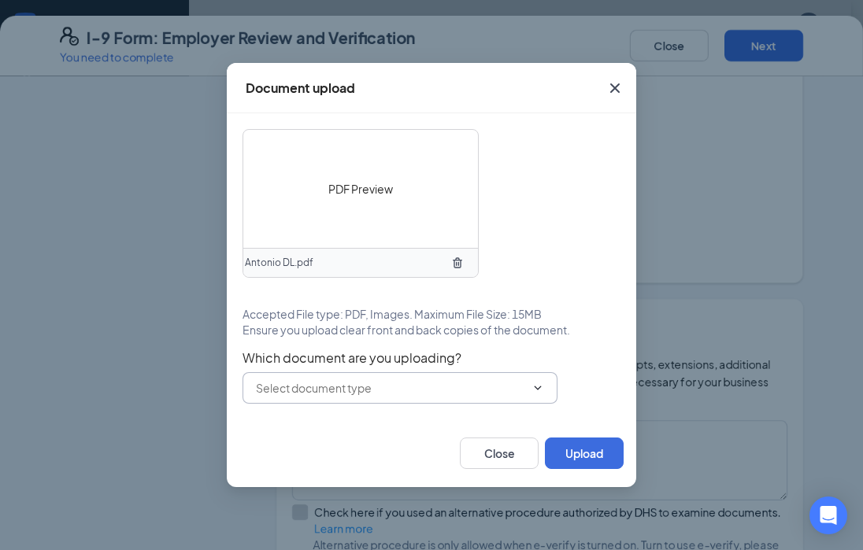
click at [361, 350] on div "Which document are you uploading?" at bounding box center [431, 377] width 378 height 54
click at [383, 394] on input "text" at bounding box center [390, 387] width 269 height 17
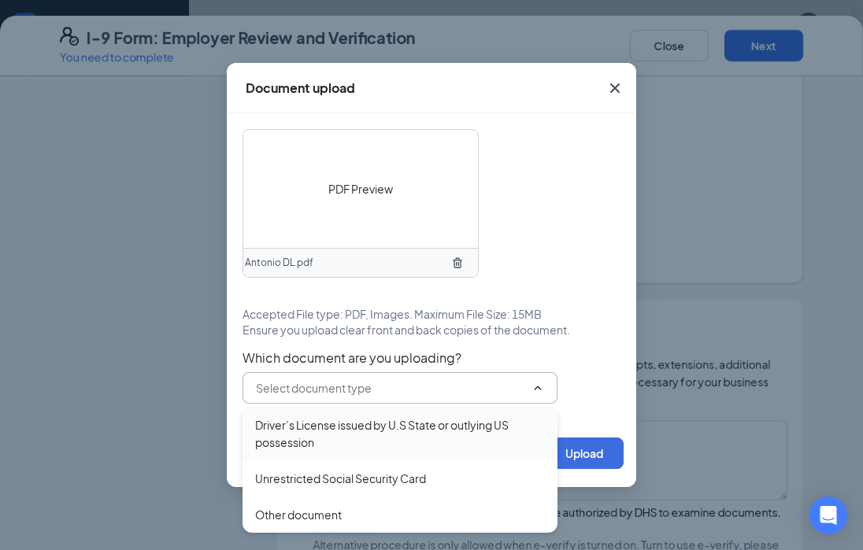
click at [388, 431] on div "Driver’s License issued by U.S State or outlying US possession" at bounding box center [400, 433] width 290 height 35
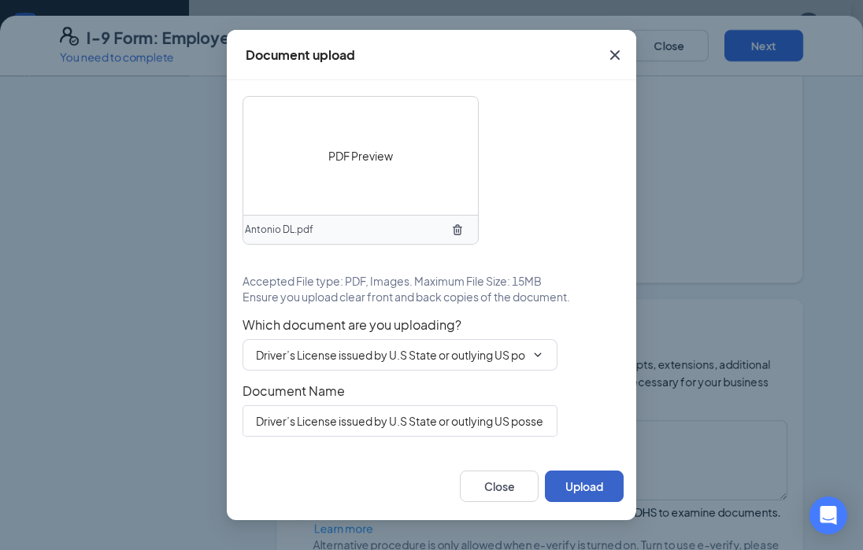
click at [572, 490] on button "Upload" at bounding box center [584, 486] width 79 height 31
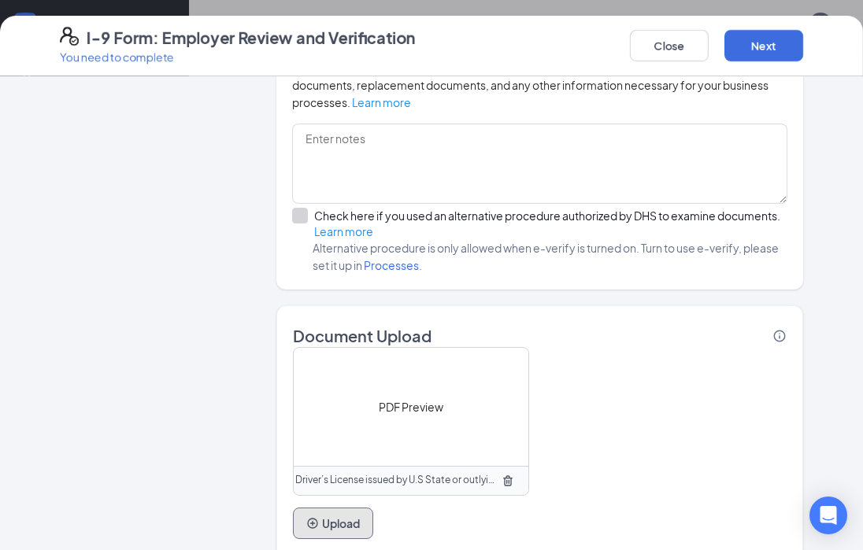
scroll to position [1128, 0]
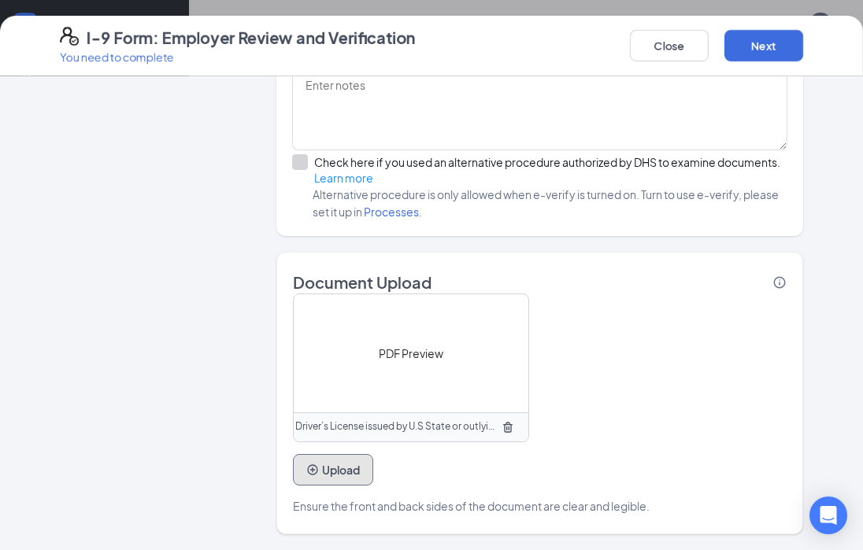
click at [344, 473] on button "Upload" at bounding box center [333, 469] width 80 height 31
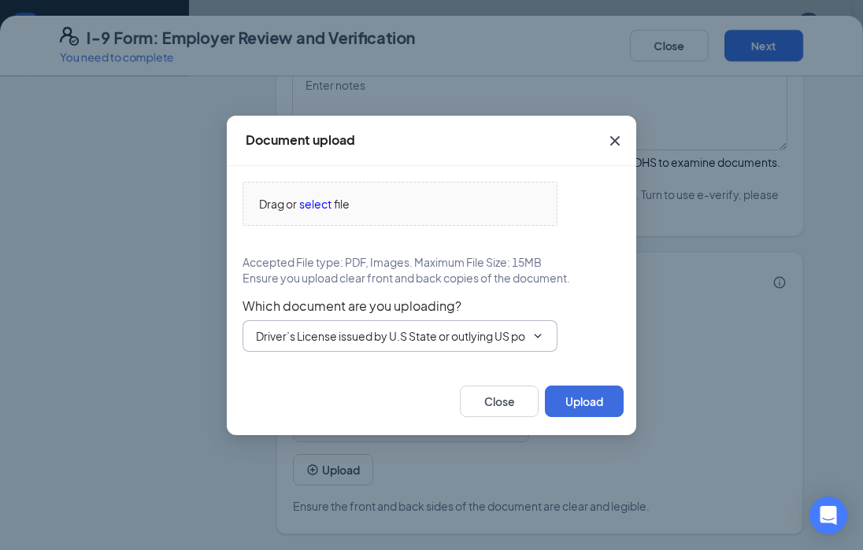
click at [356, 330] on input "Driver’s License issued by U.S State or outlying US possession" at bounding box center [390, 335] width 269 height 17
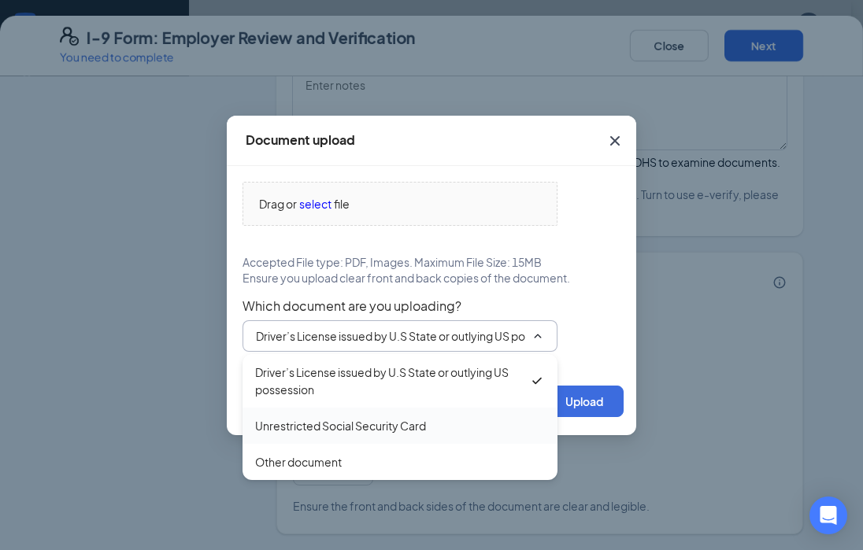
click at [322, 414] on div "Unrestricted Social Security Card" at bounding box center [399, 426] width 315 height 36
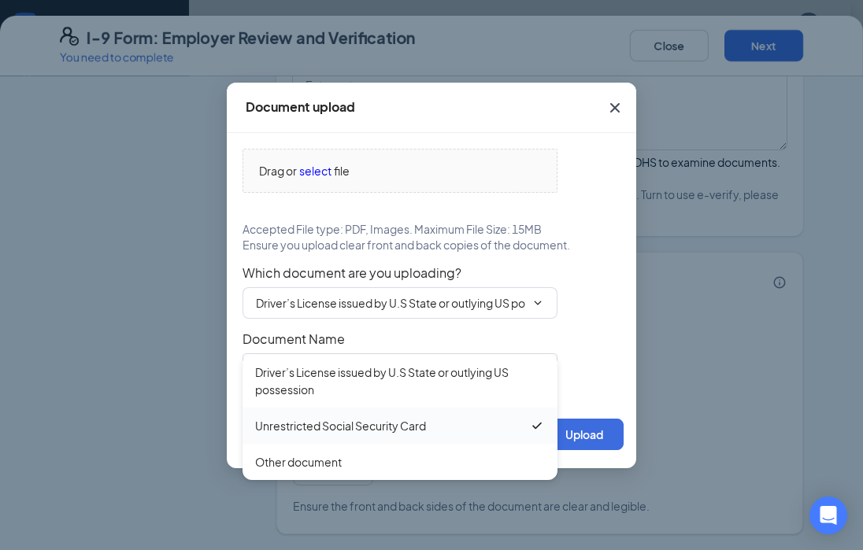
type input "Unrestricted Social Security Card"
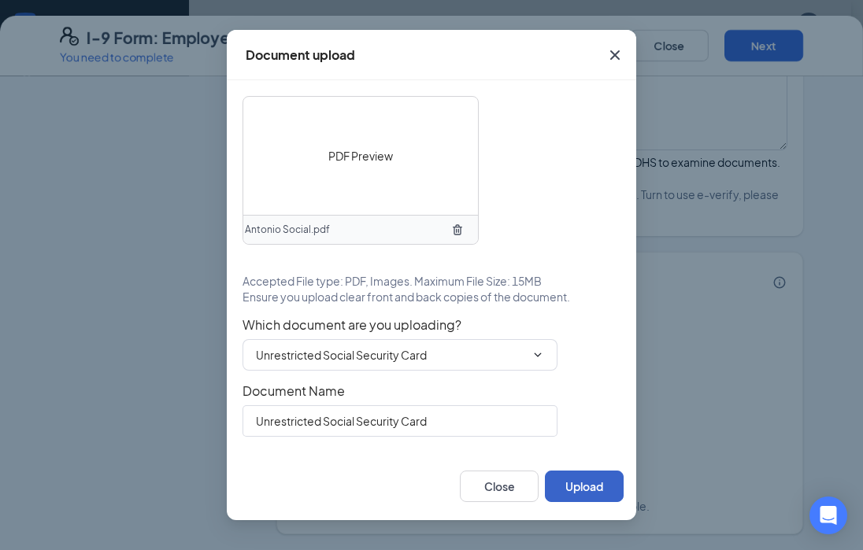
click at [593, 479] on button "Upload" at bounding box center [584, 486] width 79 height 31
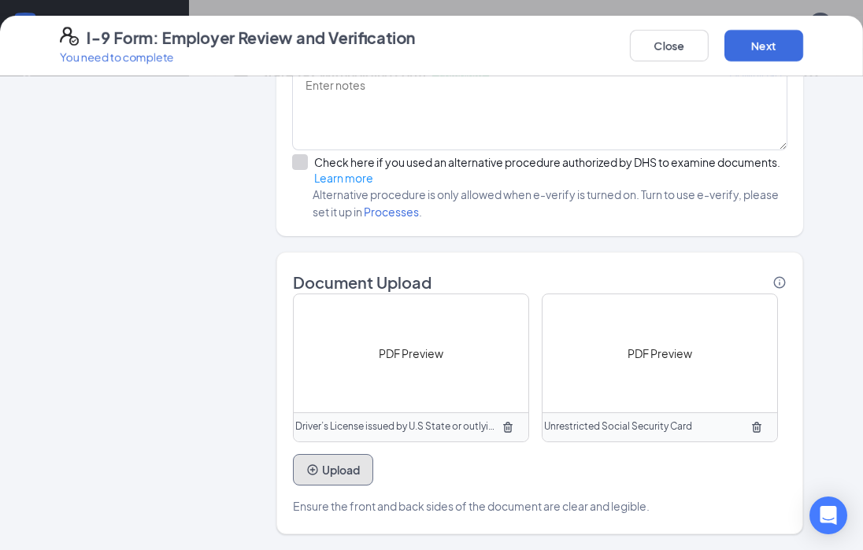
scroll to position [630, 0]
click at [758, 64] on div "Close Next" at bounding box center [716, 46] width 173 height 38
click at [761, 49] on button "Next" at bounding box center [763, 45] width 79 height 31
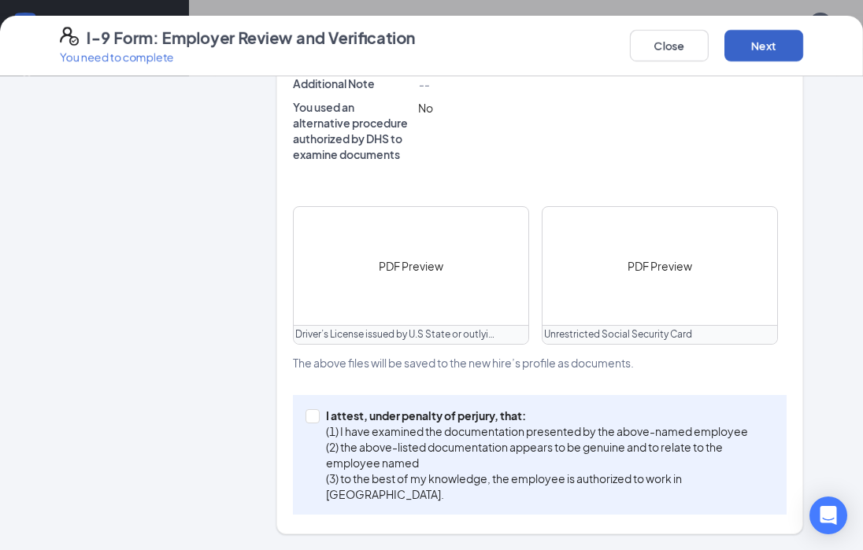
scroll to position [787, 0]
click at [312, 417] on span at bounding box center [312, 416] width 14 height 14
click at [312, 417] on input "I attest, under penalty of [PERSON_NAME], that: (1) I have examined the documen…" at bounding box center [310, 414] width 11 height 11
checkbox input "true"
click at [750, 55] on button "Next" at bounding box center [763, 45] width 79 height 31
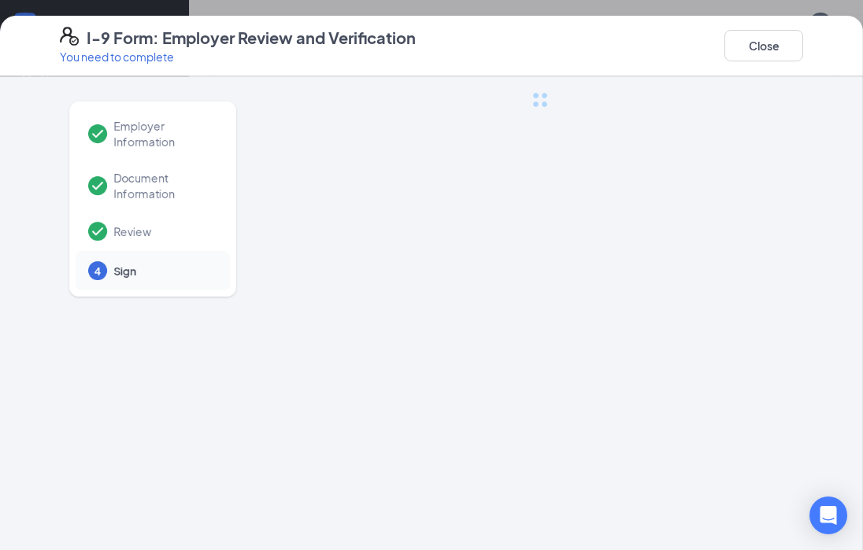
scroll to position [0, 0]
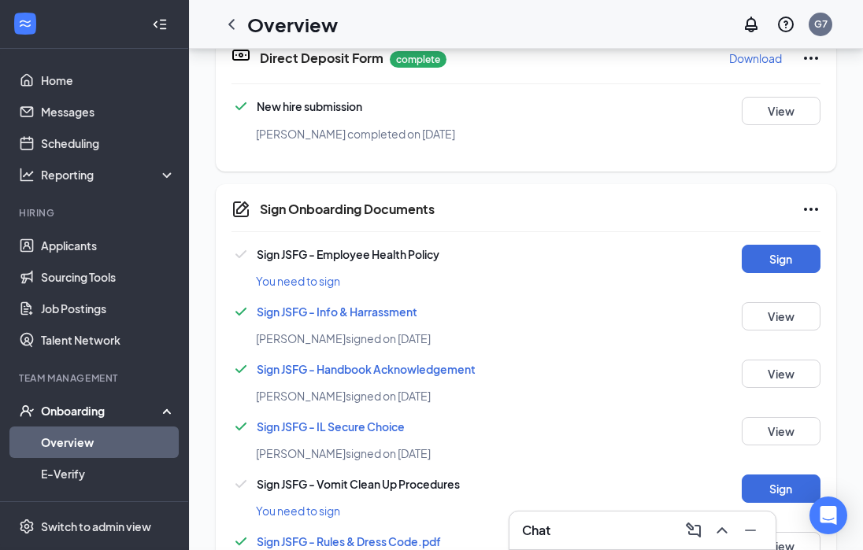
click at [443, 207] on div "I-9 Form: Employer Review and Verification You need to complete Close Employer …" at bounding box center [431, 275] width 863 height 550
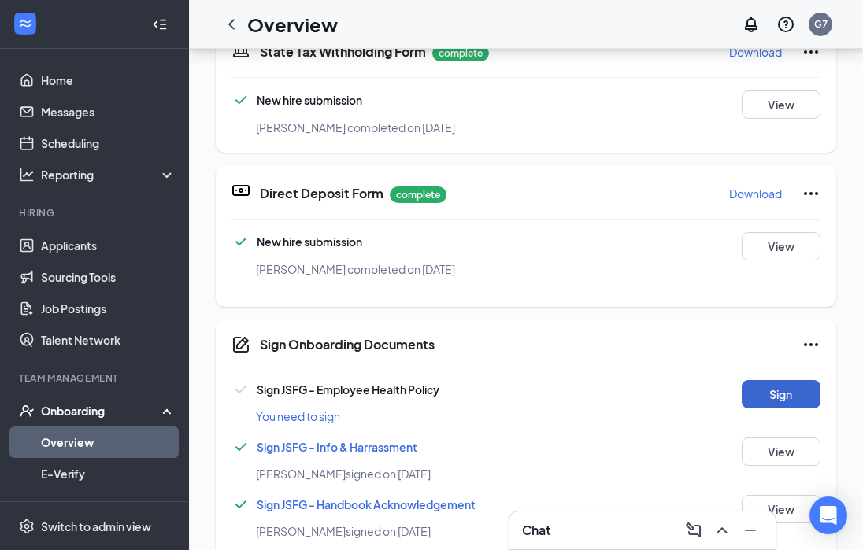
scroll to position [546, 0]
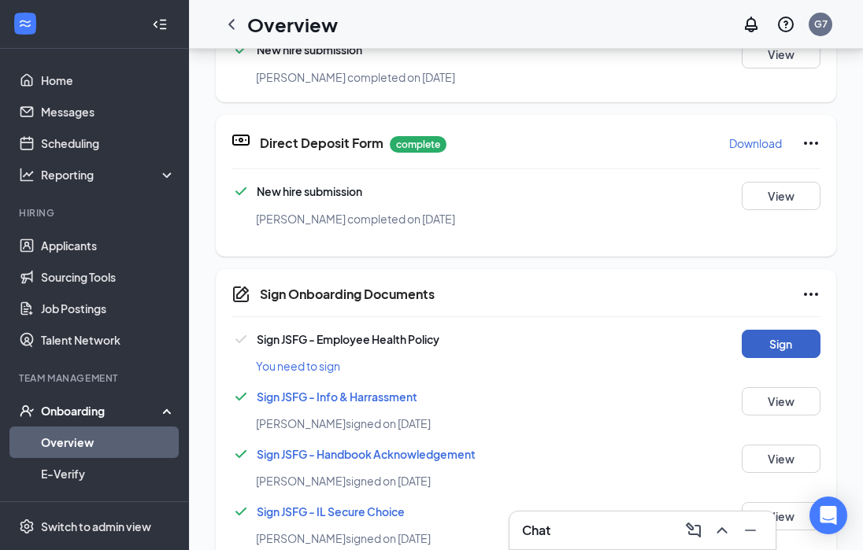
click at [771, 330] on button "Sign" at bounding box center [781, 344] width 79 height 28
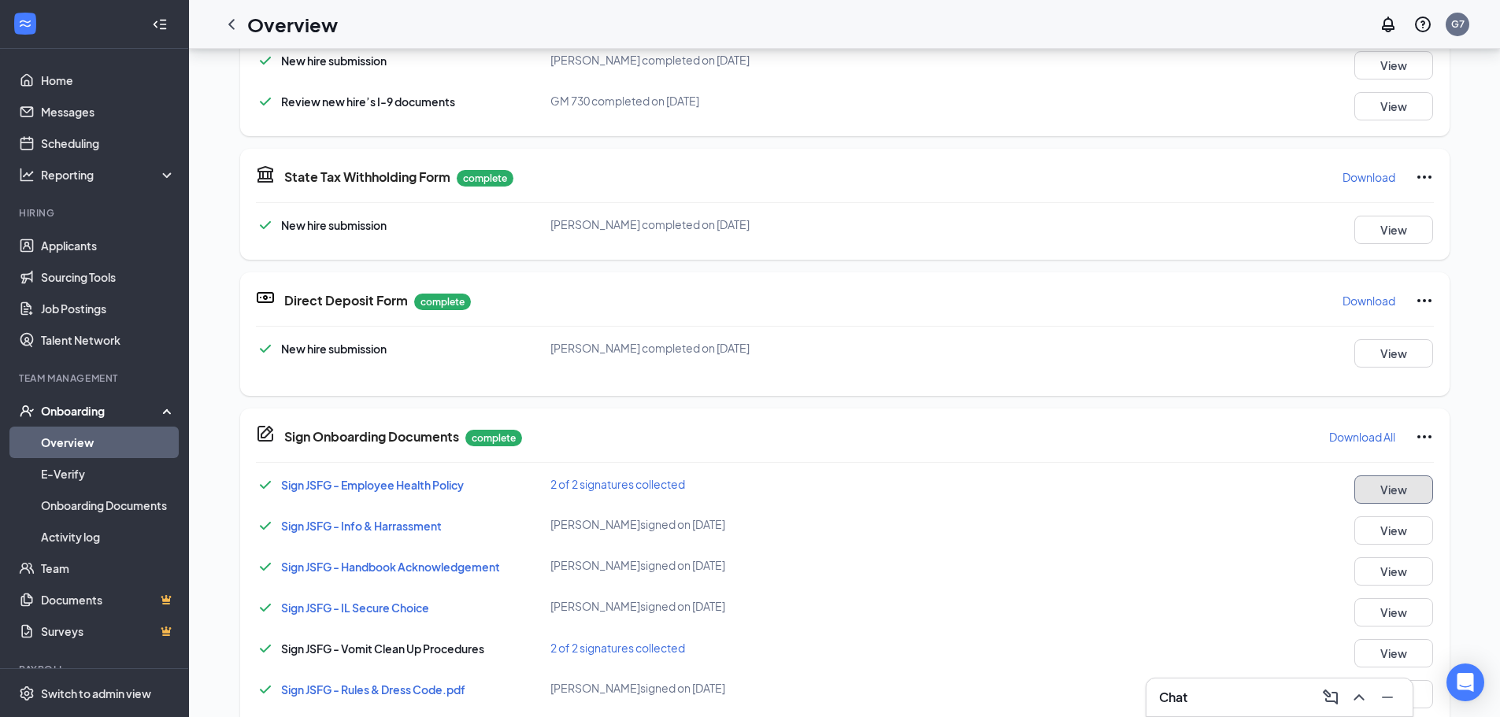
scroll to position [566, 0]
